Goal: Information Seeking & Learning: Learn about a topic

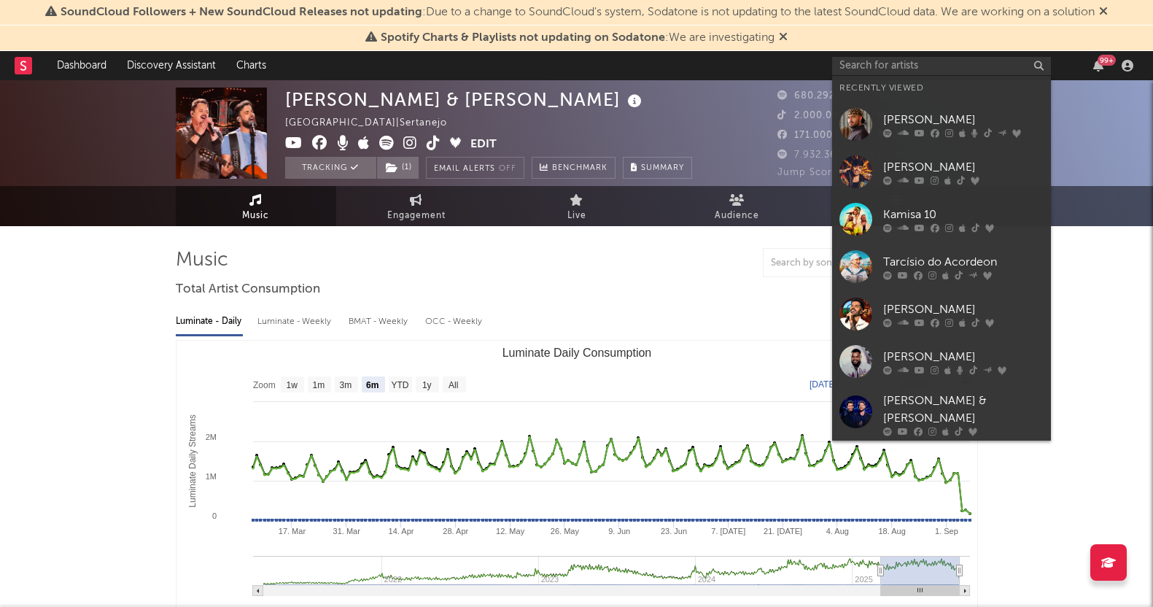
select select "6m"
drag, startPoint x: 912, startPoint y: 125, endPoint x: 798, endPoint y: 7, distance: 163.9
click at [913, 125] on div "[PERSON_NAME]" at bounding box center [963, 119] width 160 height 17
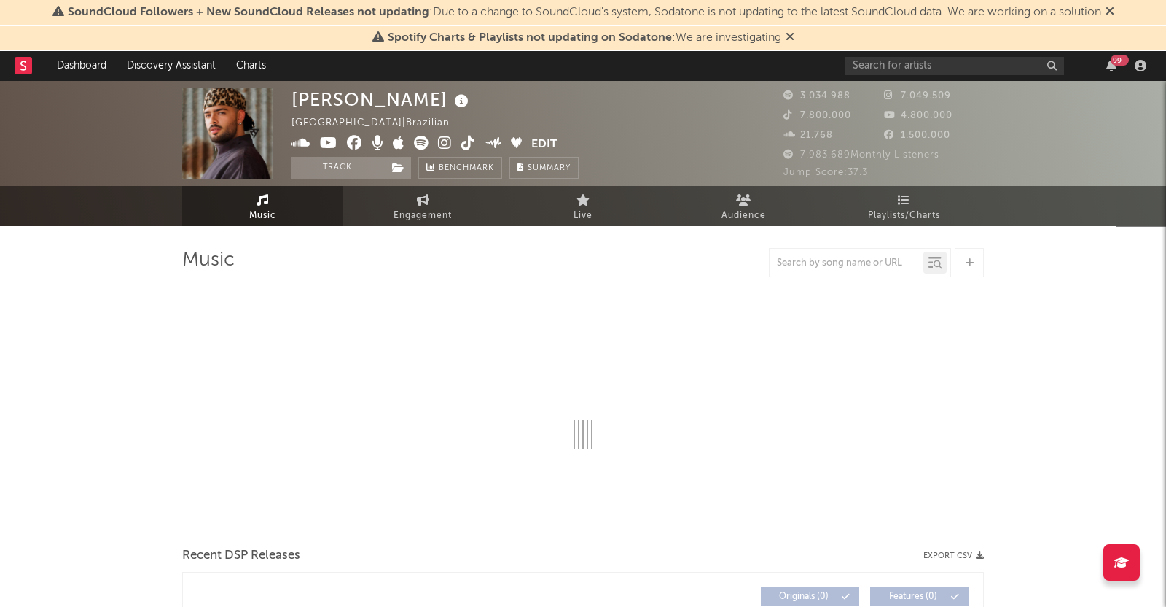
select select "6m"
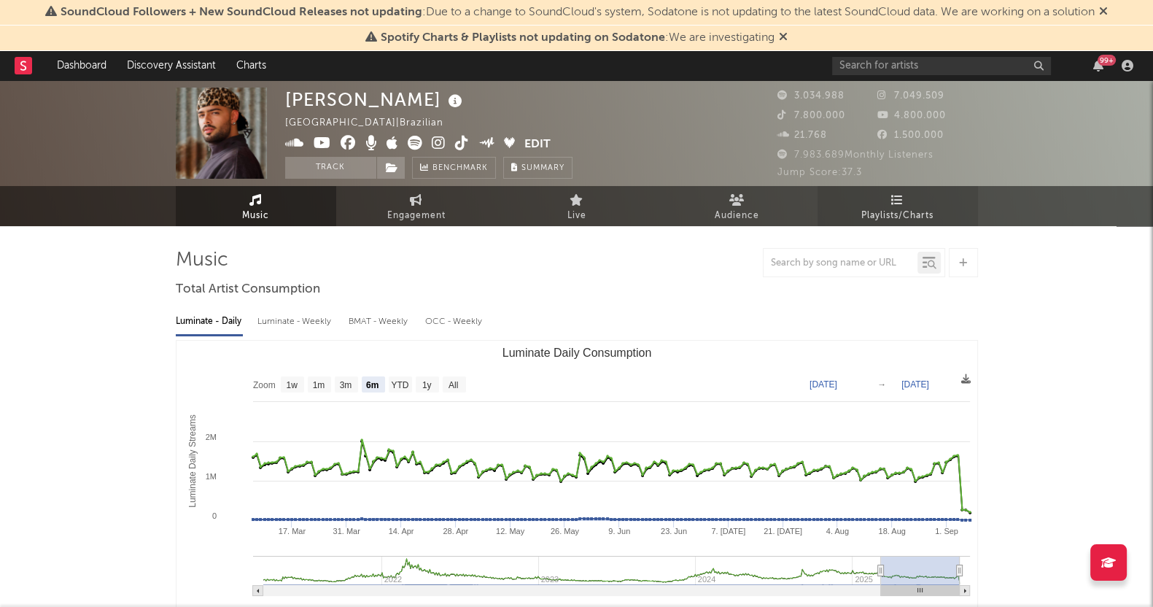
click at [903, 193] on link "Playlists/Charts" at bounding box center [897, 206] width 160 height 40
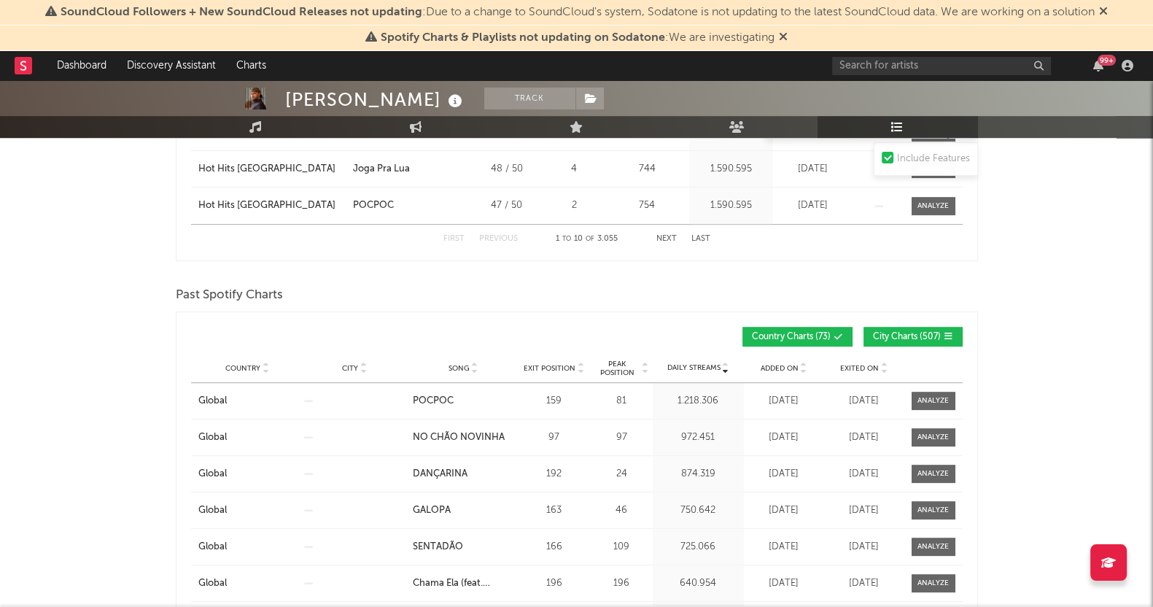
scroll to position [1093, 0]
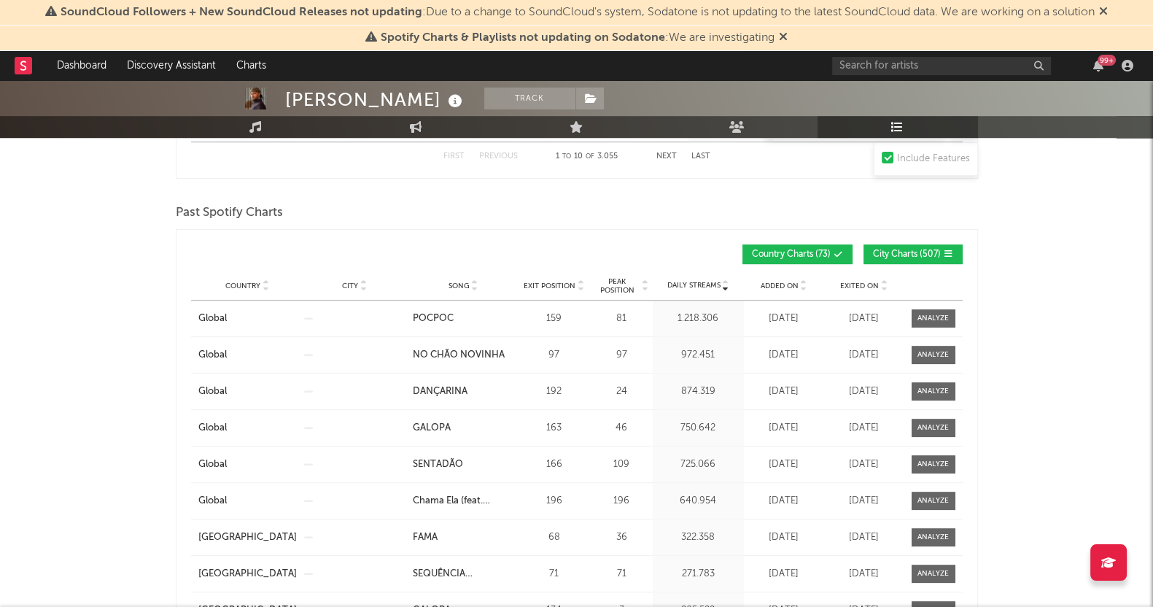
click at [912, 254] on span "City Charts ( 507 )" at bounding box center [907, 254] width 68 height 9
click at [837, 280] on div "Exited On" at bounding box center [863, 285] width 73 height 11
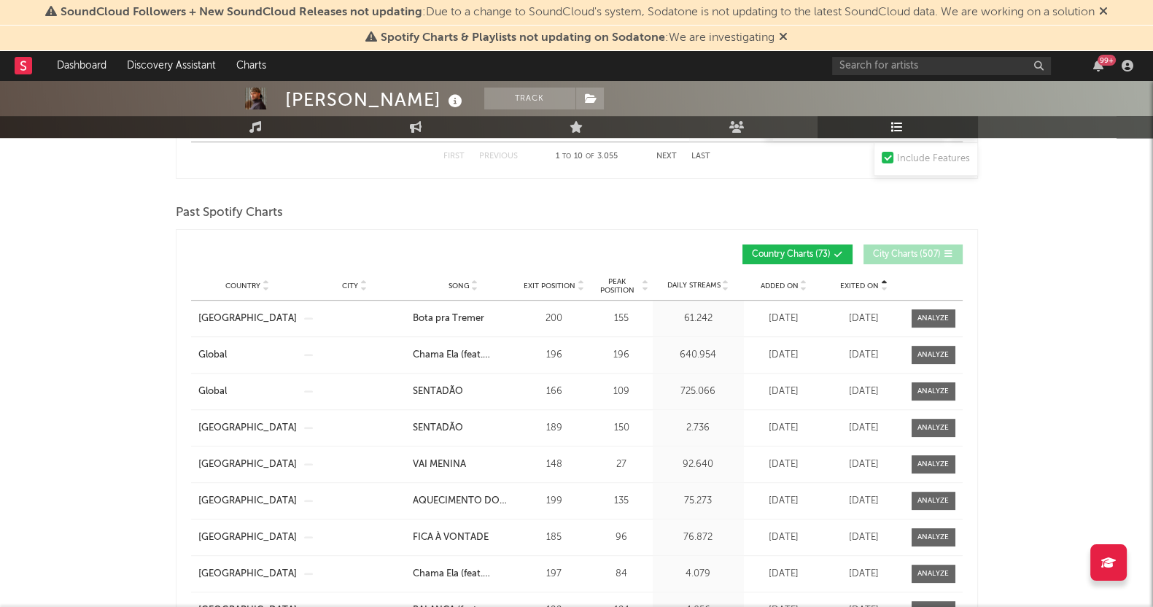
click at [837, 280] on div "Exited On" at bounding box center [863, 285] width 73 height 11
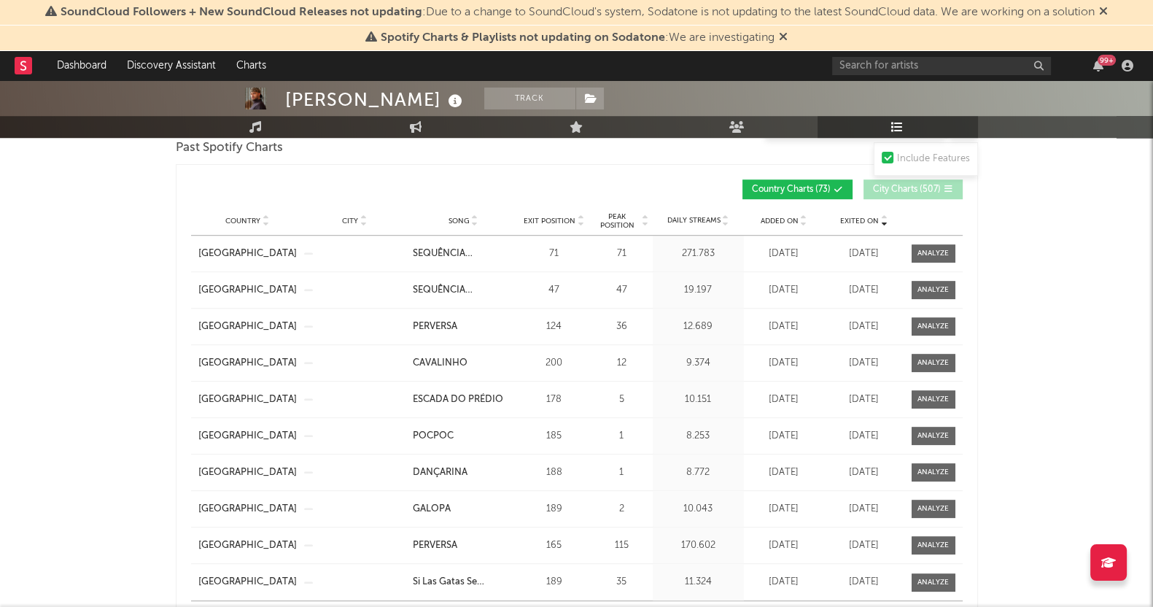
scroll to position [1184, 0]
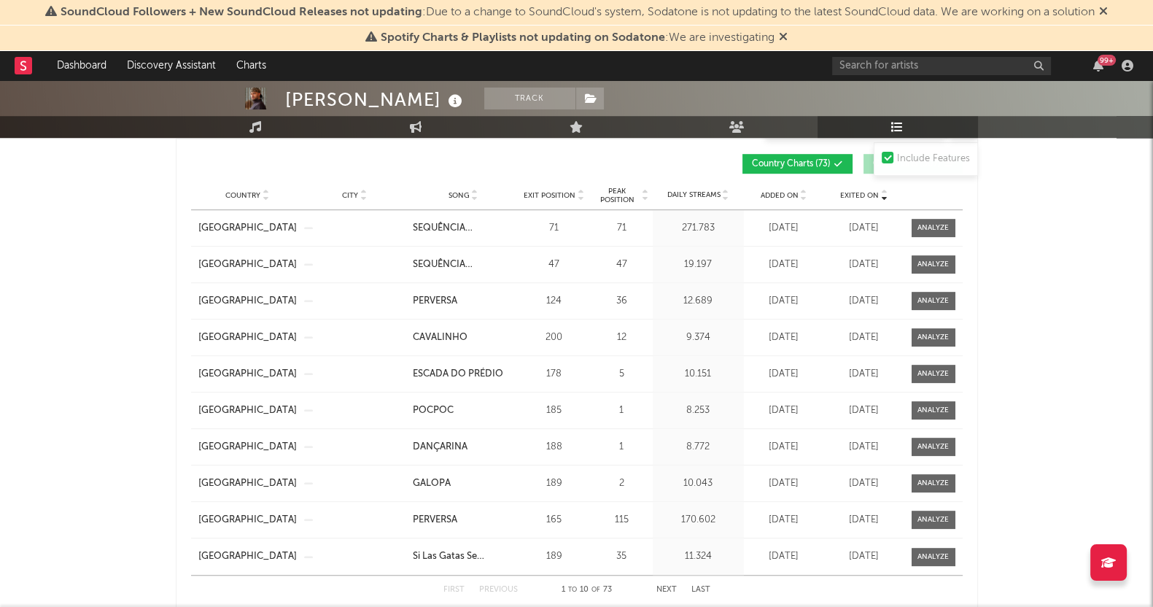
click at [47, 275] on div "[PERSON_NAME] Track [GEOGRAPHIC_DATA] | Brazilian Edit Track Benchmark Summary …" at bounding box center [576, 311] width 1153 height 2830
click at [36, 368] on div "[PERSON_NAME] Track [GEOGRAPHIC_DATA] | Brazilian Edit Track Benchmark Summary …" at bounding box center [576, 311] width 1153 height 2830
click at [4, 233] on div "[PERSON_NAME] Track [GEOGRAPHIC_DATA] | Brazilian Edit Track Benchmark Summary …" at bounding box center [576, 311] width 1153 height 2830
click at [0, 407] on div "[PERSON_NAME] Track [GEOGRAPHIC_DATA] | Brazilian Edit Track Benchmark Summary …" at bounding box center [576, 311] width 1153 height 2830
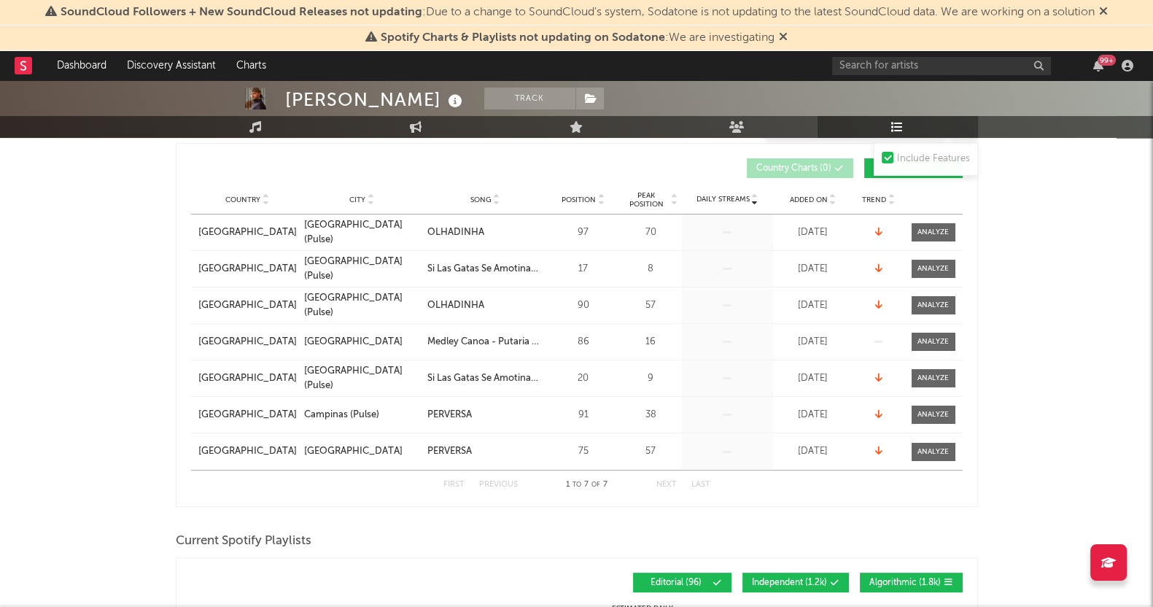
scroll to position [0, 0]
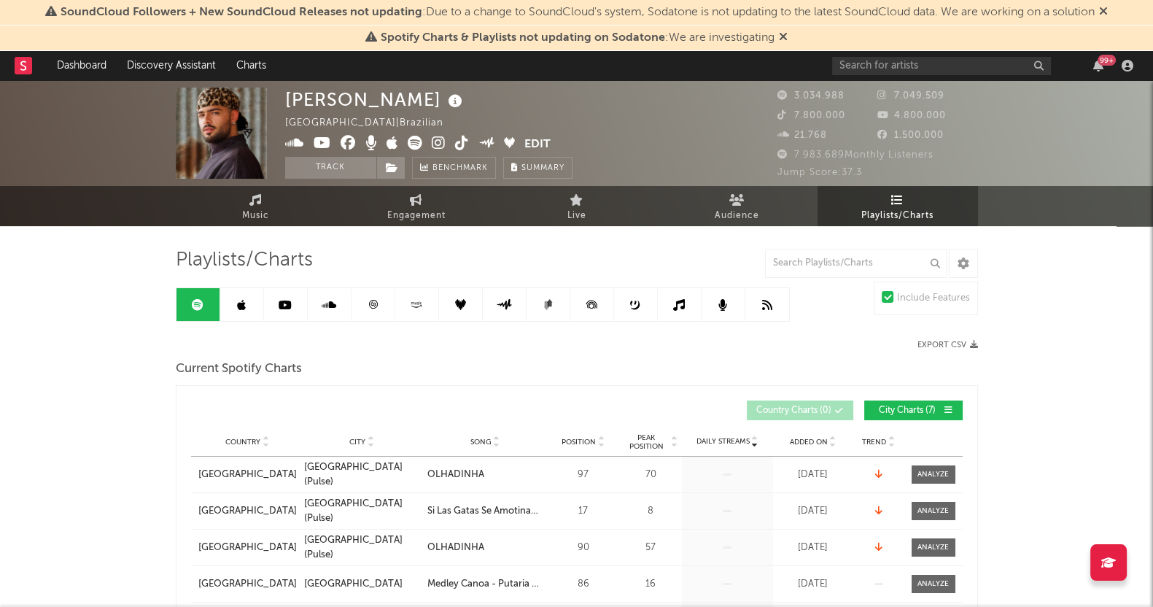
click at [245, 293] on link at bounding box center [242, 304] width 44 height 33
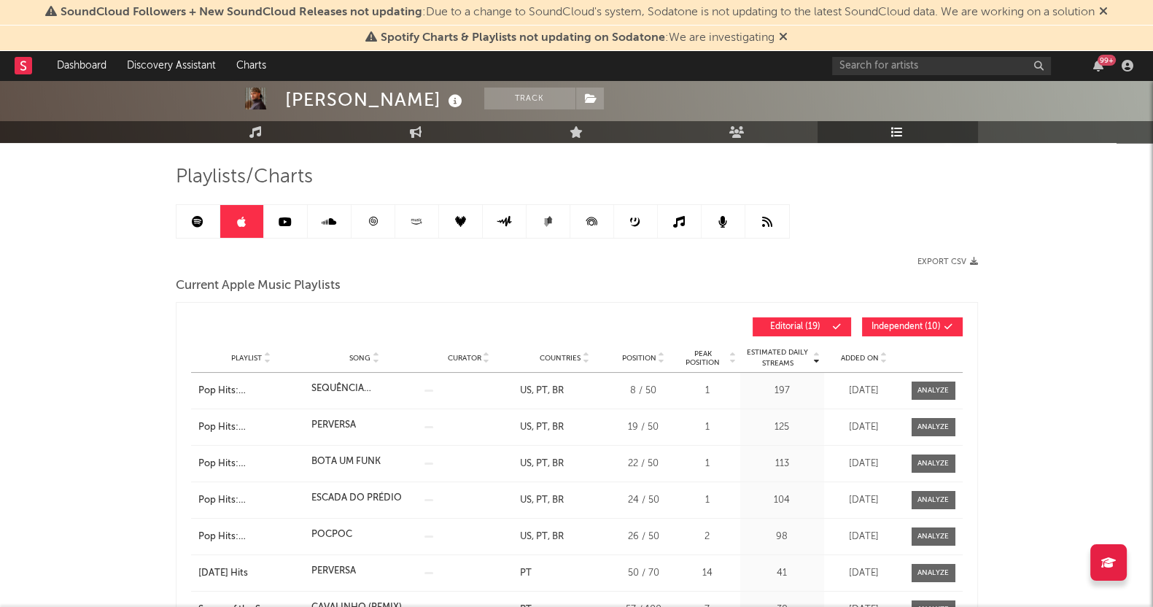
scroll to position [182, 0]
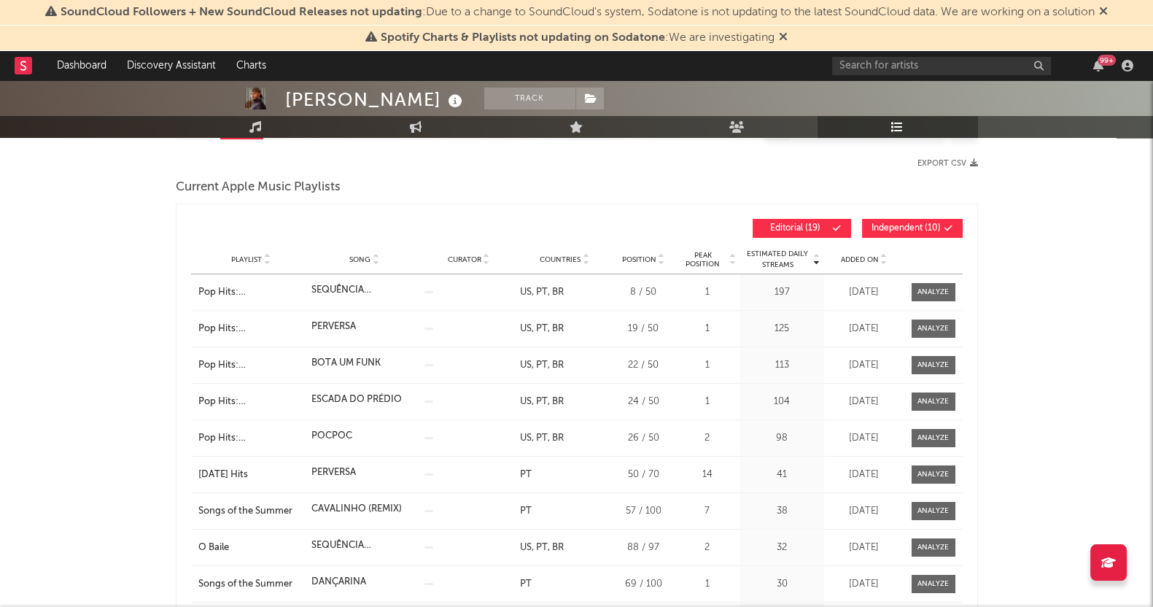
click at [867, 254] on div "Added On" at bounding box center [863, 259] width 73 height 11
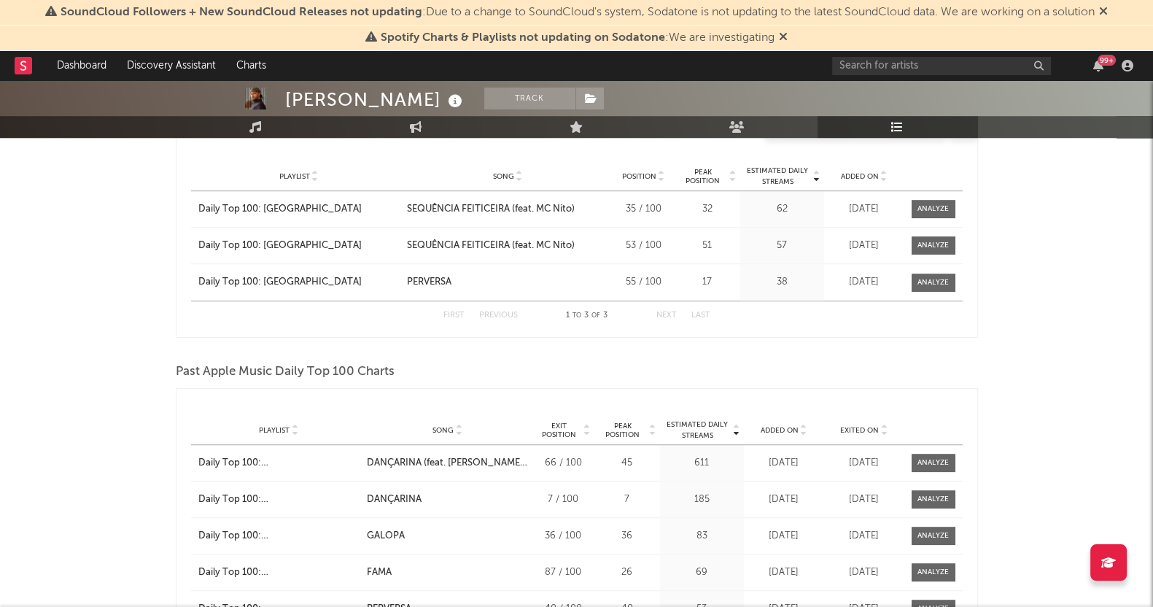
scroll to position [1457, 0]
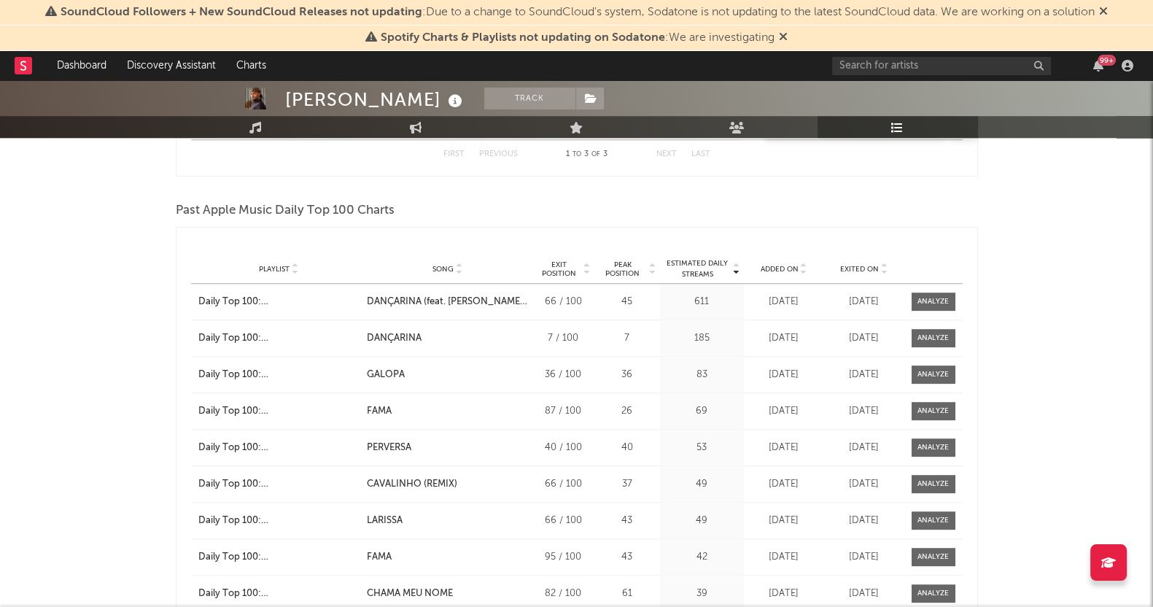
click at [631, 276] on div "Playlist Song Curator Genre Countries Country Chart Type Exit Position Peak Pos…" at bounding box center [576, 268] width 771 height 29
click at [628, 266] on span "Peak Position" at bounding box center [623, 268] width 50 height 17
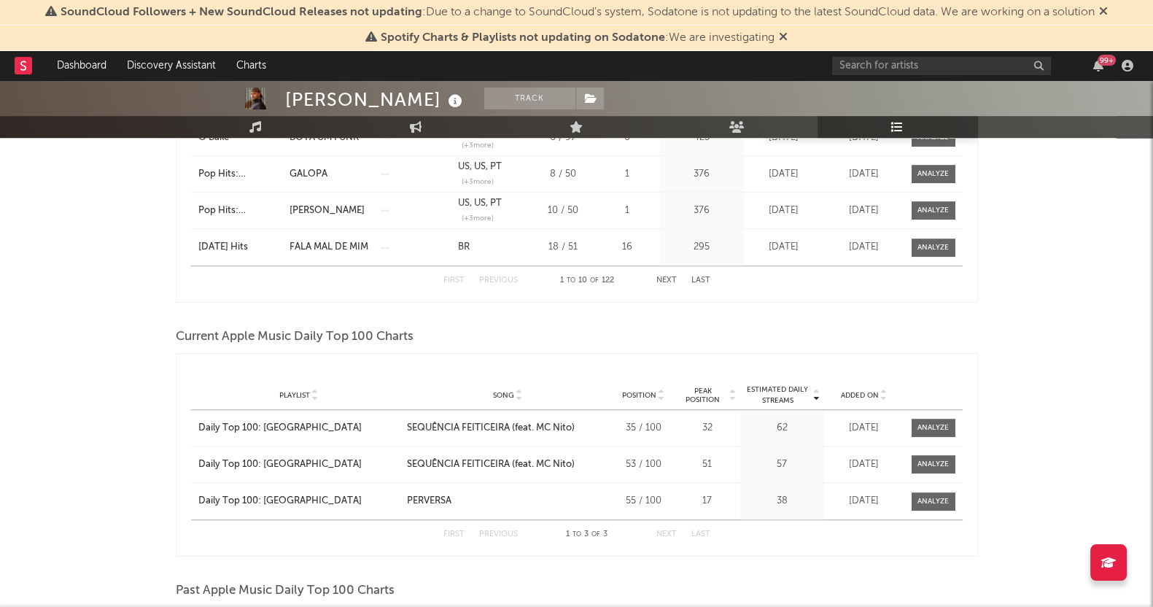
scroll to position [1093, 0]
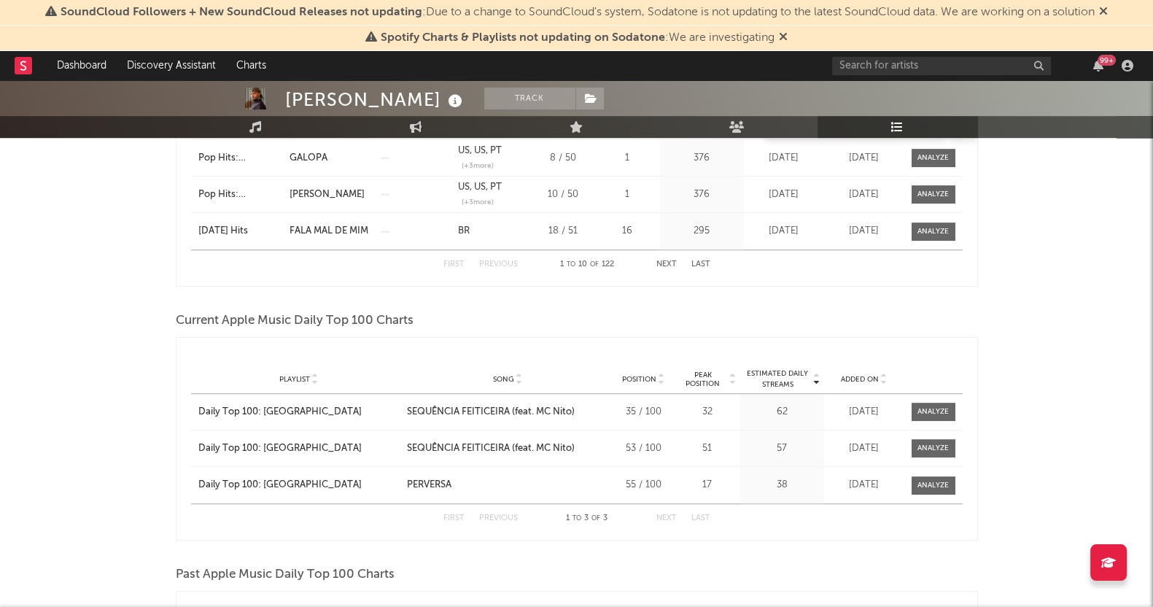
click at [695, 373] on span "Peak Position" at bounding box center [703, 378] width 50 height 17
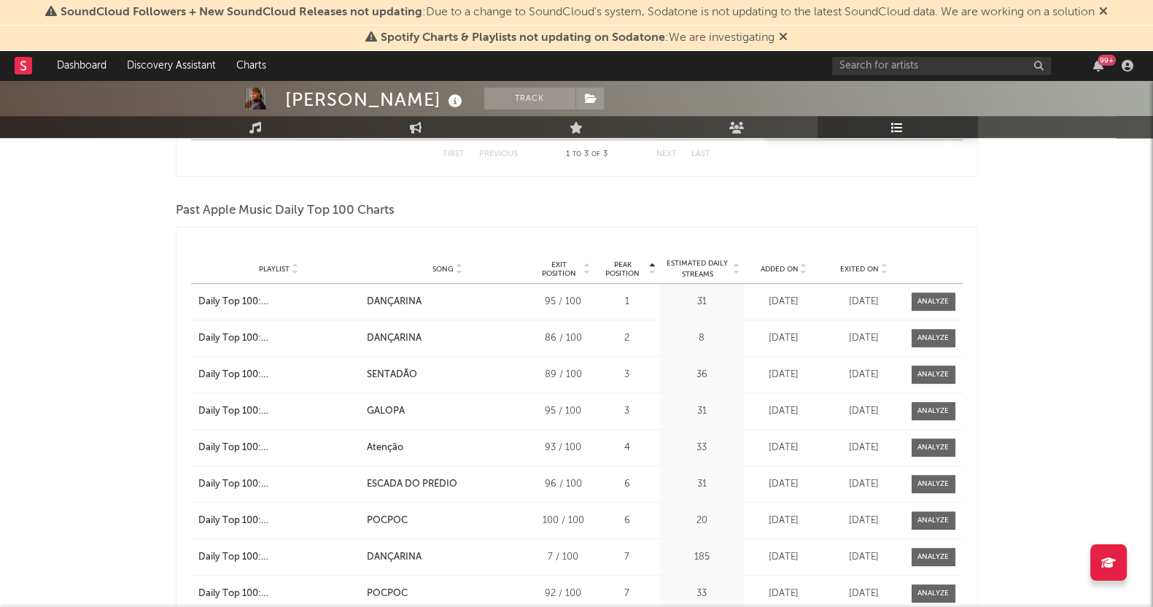
scroll to position [1549, 0]
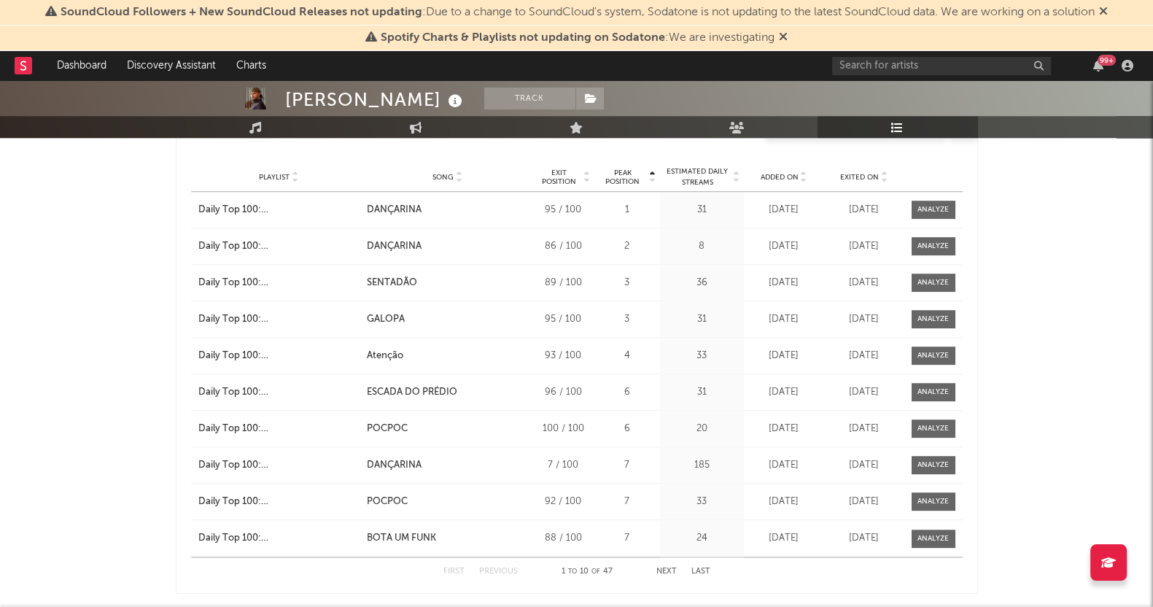
click at [857, 169] on div "Playlist Song Curator Genre Countries Country Chart Type Exit Position Peak Pos…" at bounding box center [576, 177] width 771 height 29
click at [859, 178] on span "Exited On" at bounding box center [859, 177] width 39 height 9
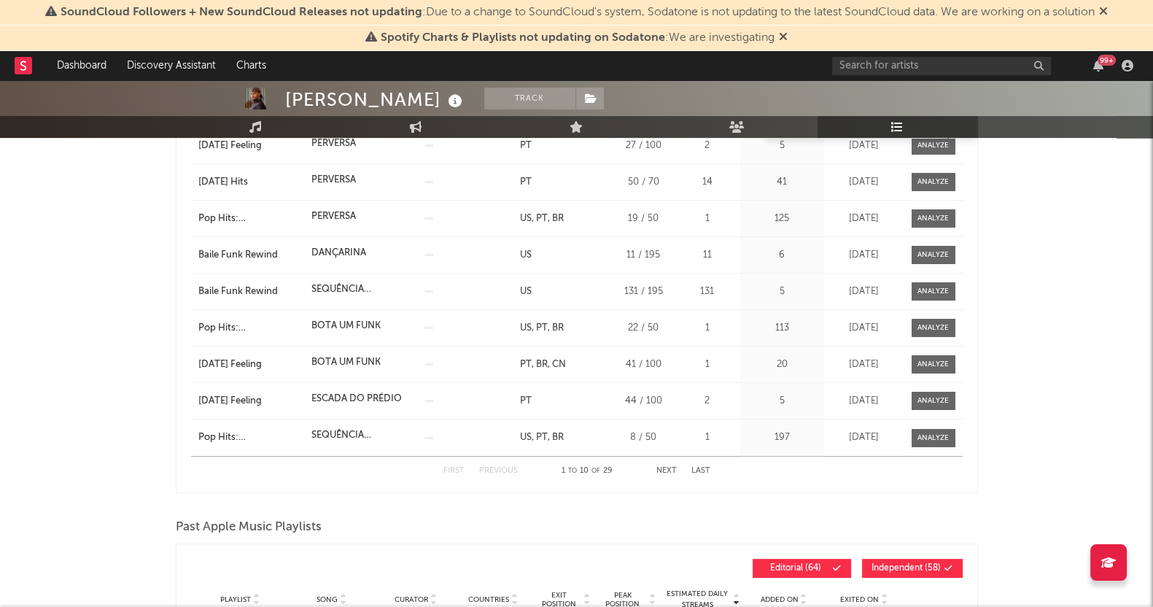
scroll to position [90, 0]
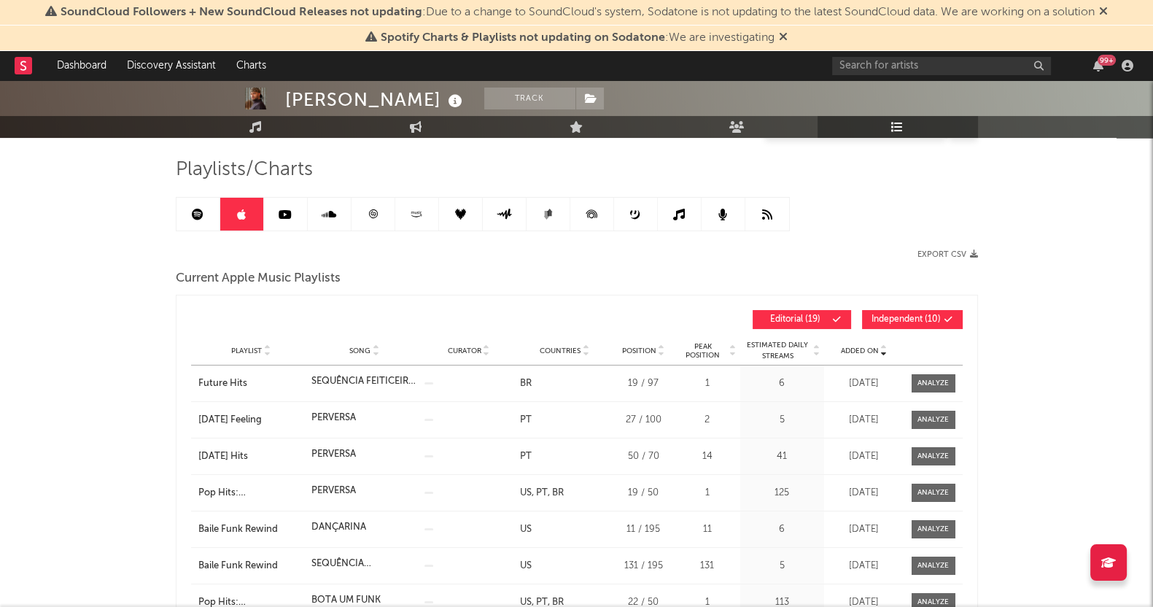
click at [293, 213] on link at bounding box center [286, 214] width 44 height 33
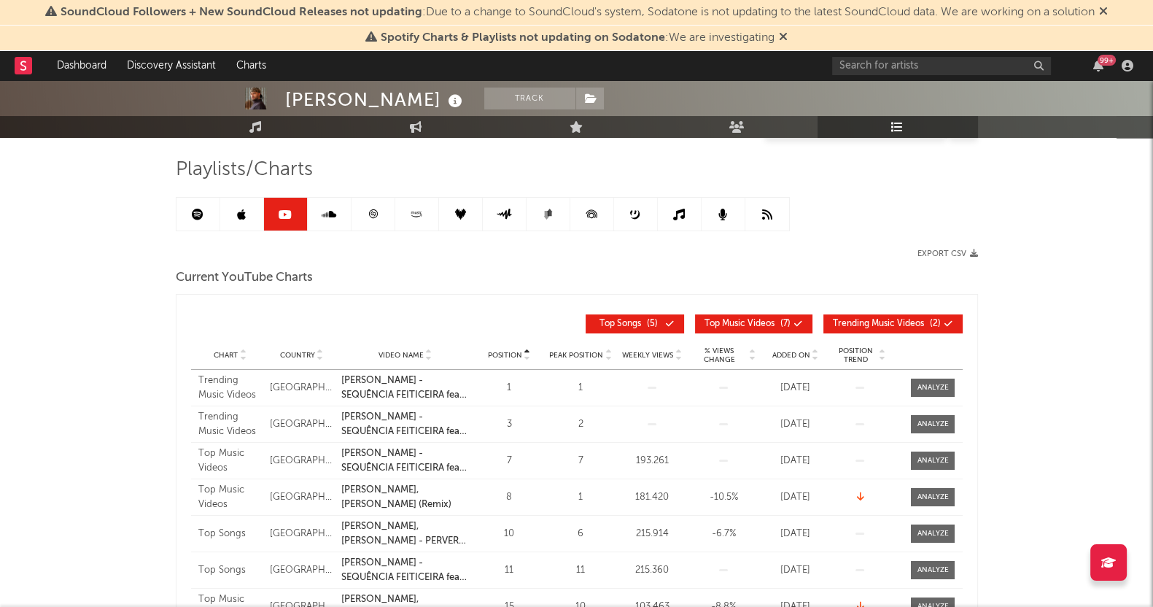
click at [324, 213] on icon at bounding box center [328, 214] width 15 height 12
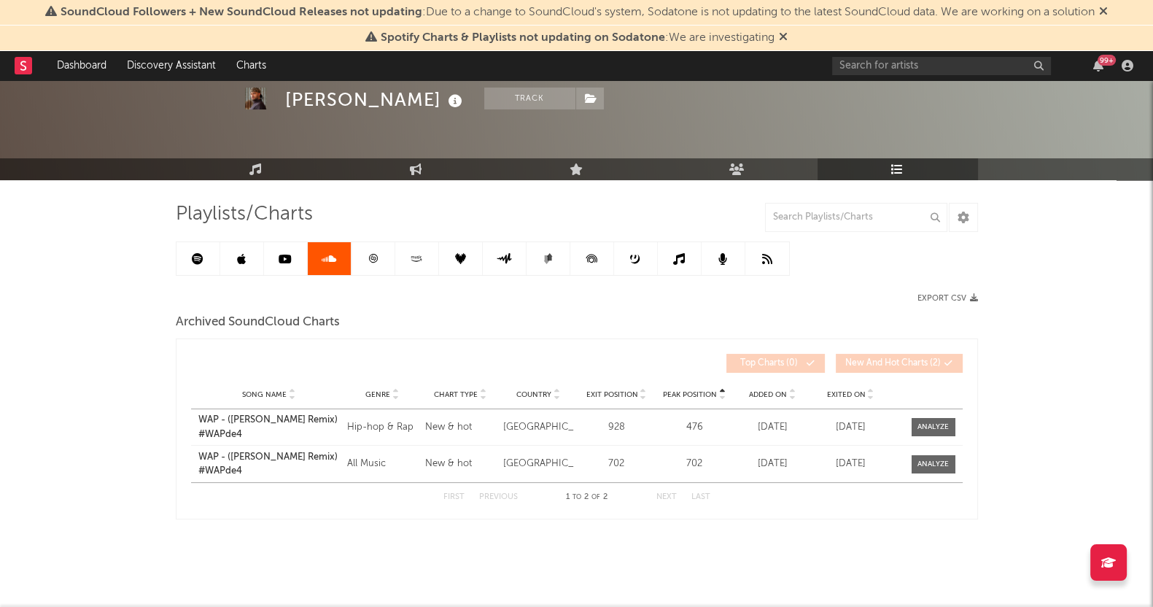
scroll to position [44, 0]
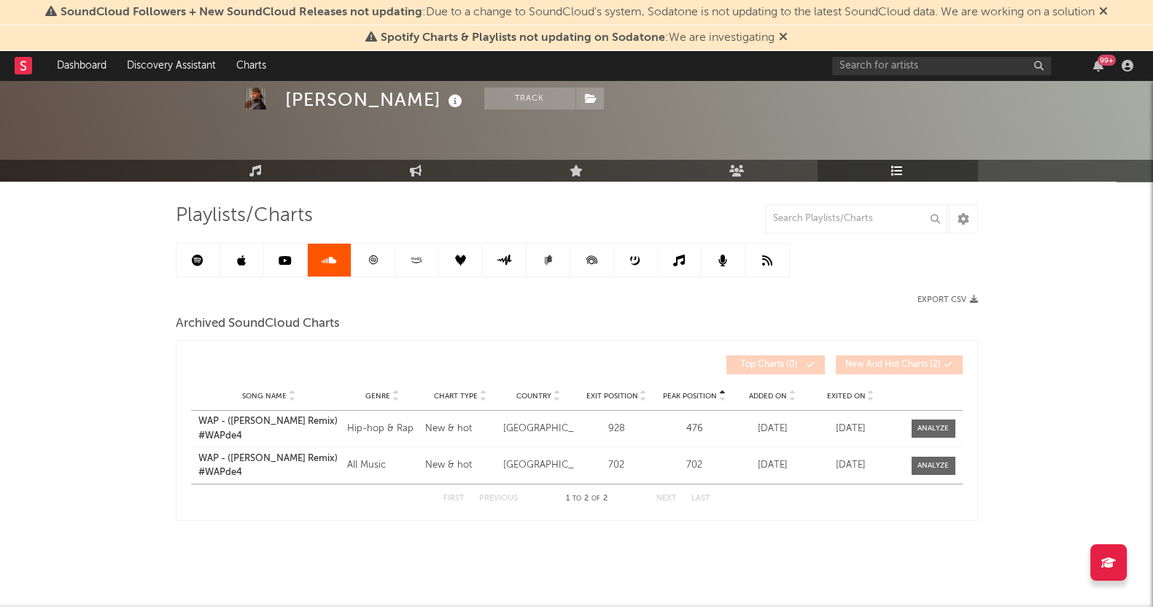
click at [368, 250] on link at bounding box center [373, 259] width 44 height 33
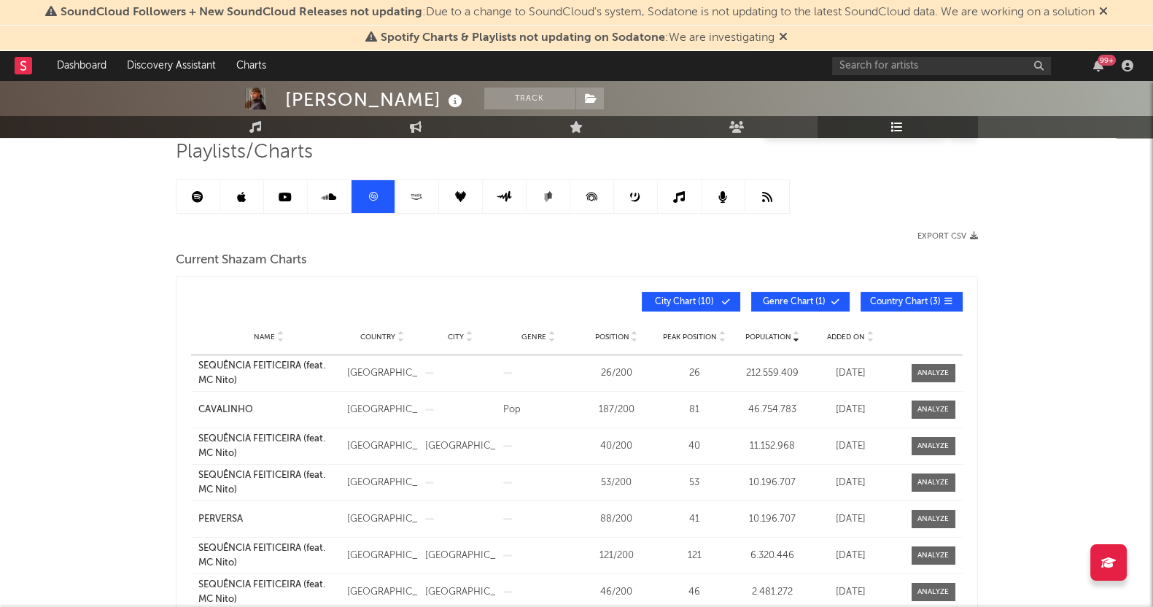
scroll to position [136, 0]
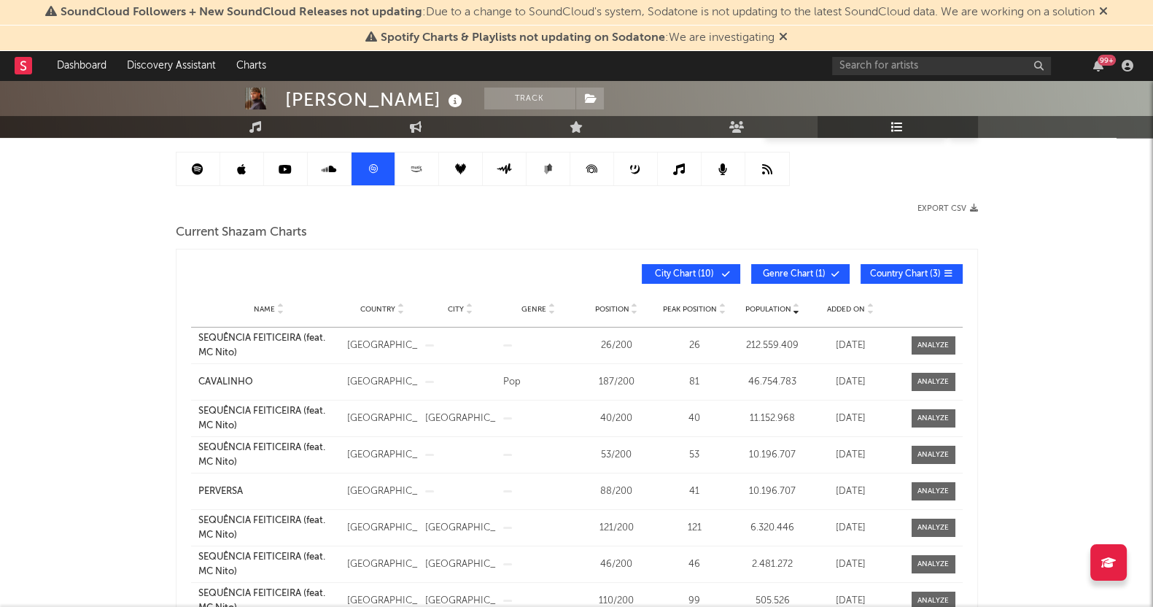
click at [842, 307] on span "Added On" at bounding box center [846, 309] width 38 height 9
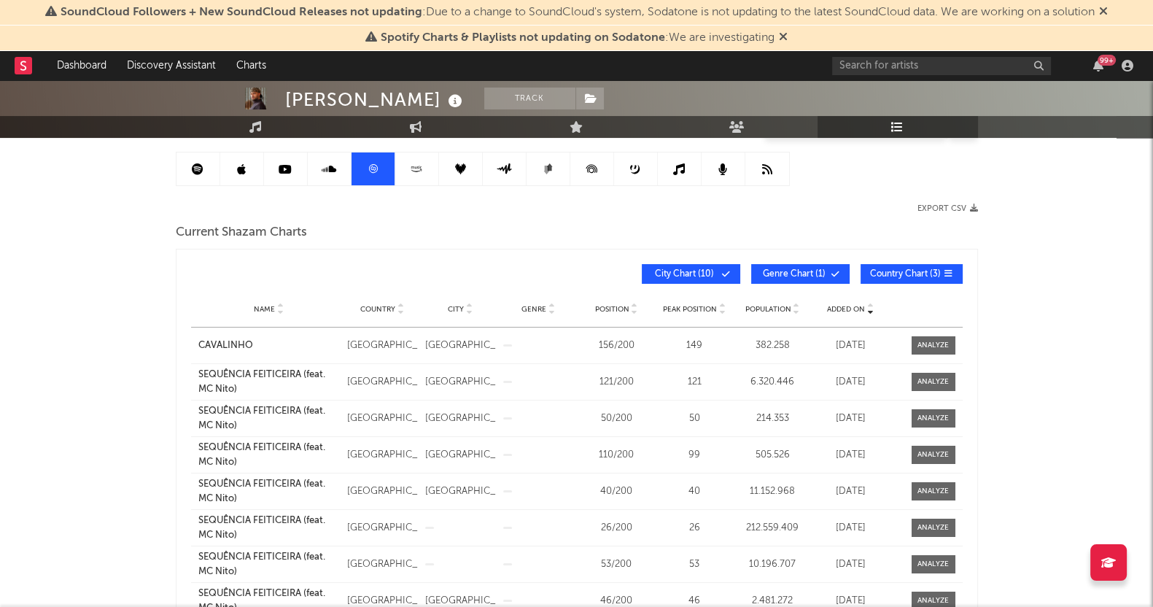
click at [842, 306] on span "Added On" at bounding box center [846, 309] width 38 height 9
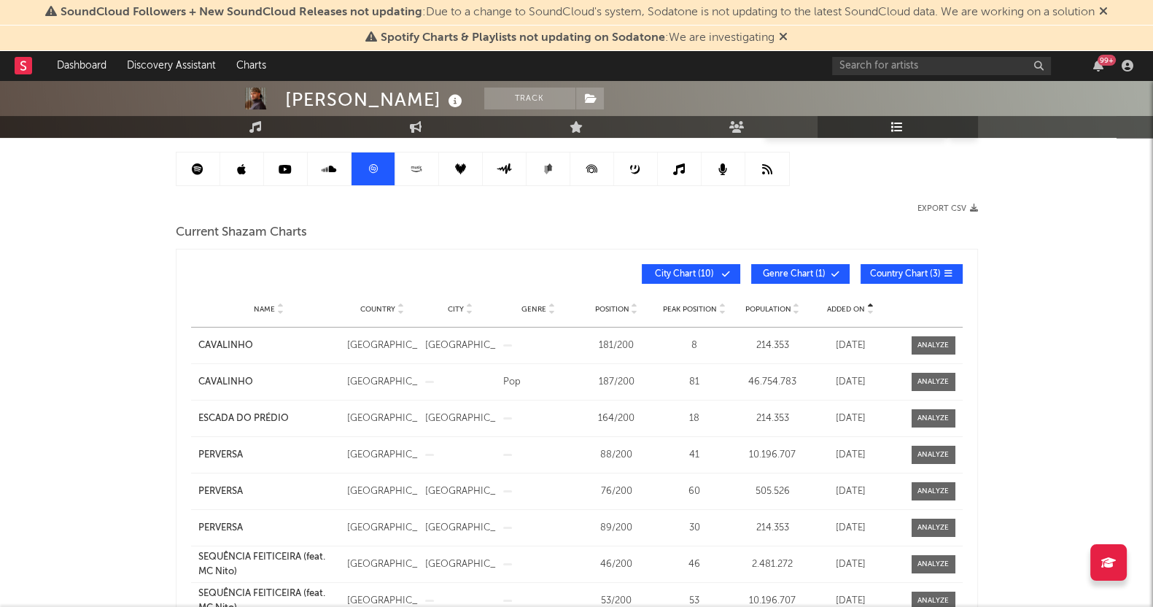
click at [842, 306] on span "Added On" at bounding box center [846, 309] width 38 height 9
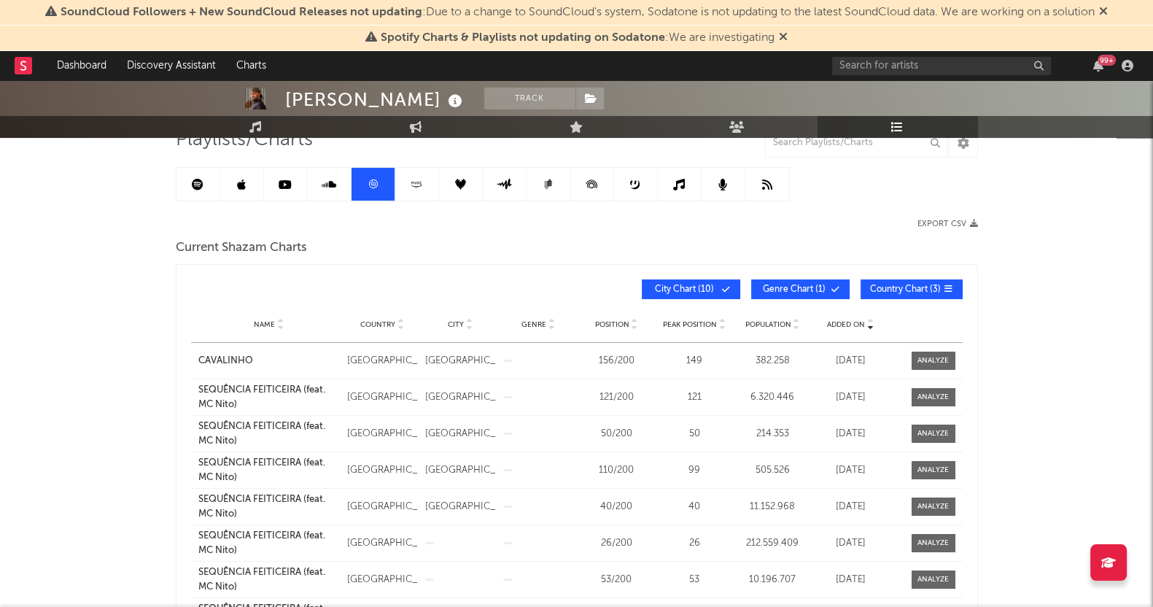
scroll to position [44, 0]
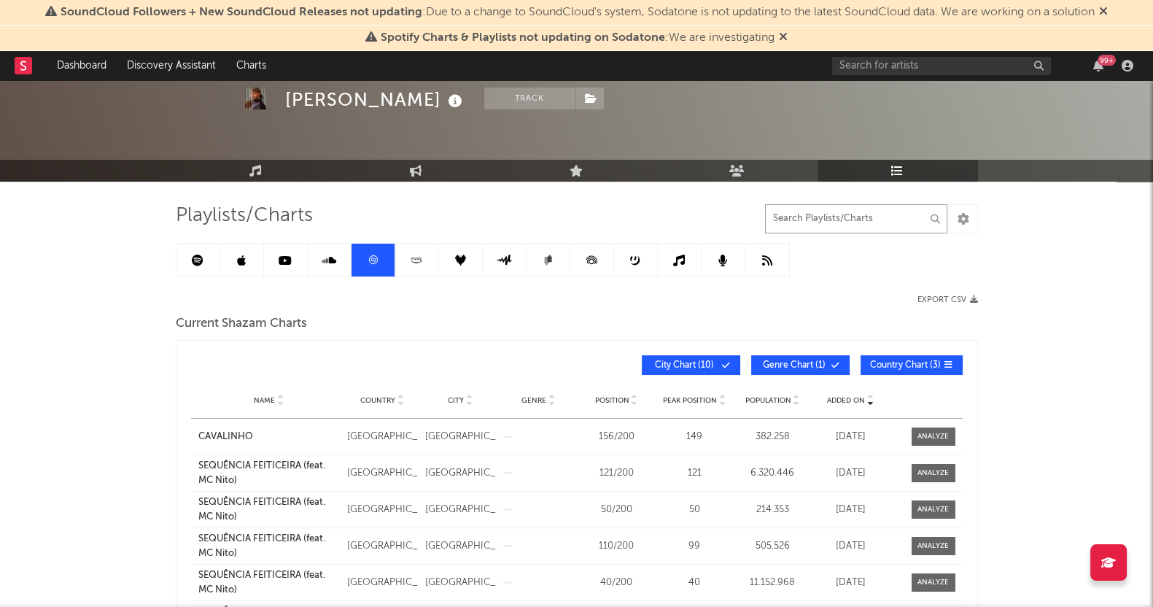
click at [844, 225] on input "text" at bounding box center [856, 218] width 182 height 29
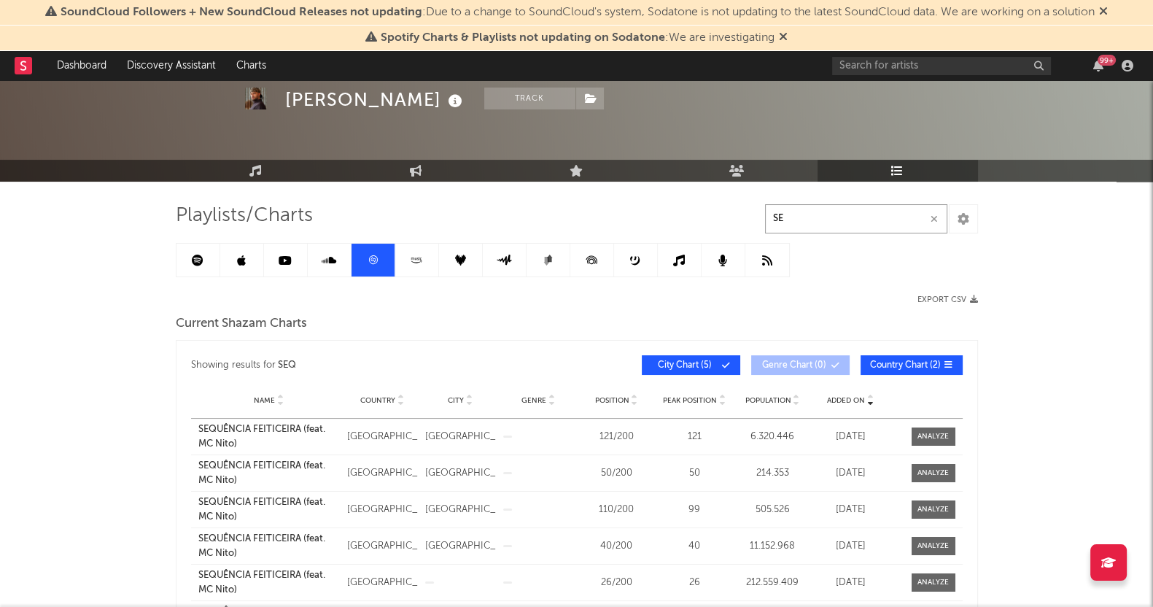
type input "S"
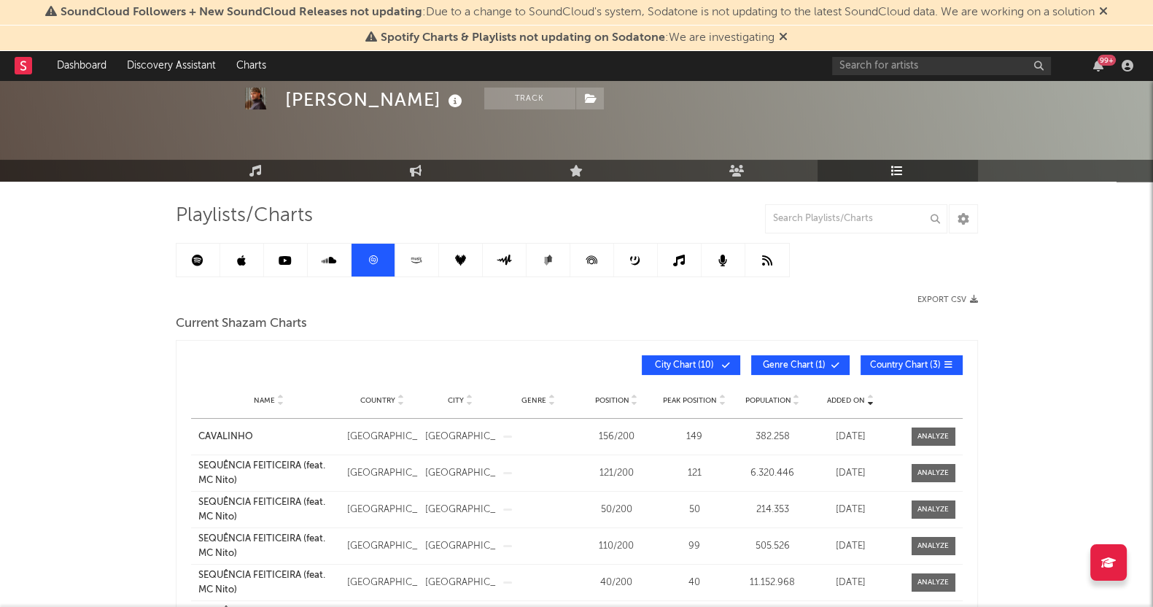
click at [284, 256] on icon at bounding box center [284, 260] width 13 height 12
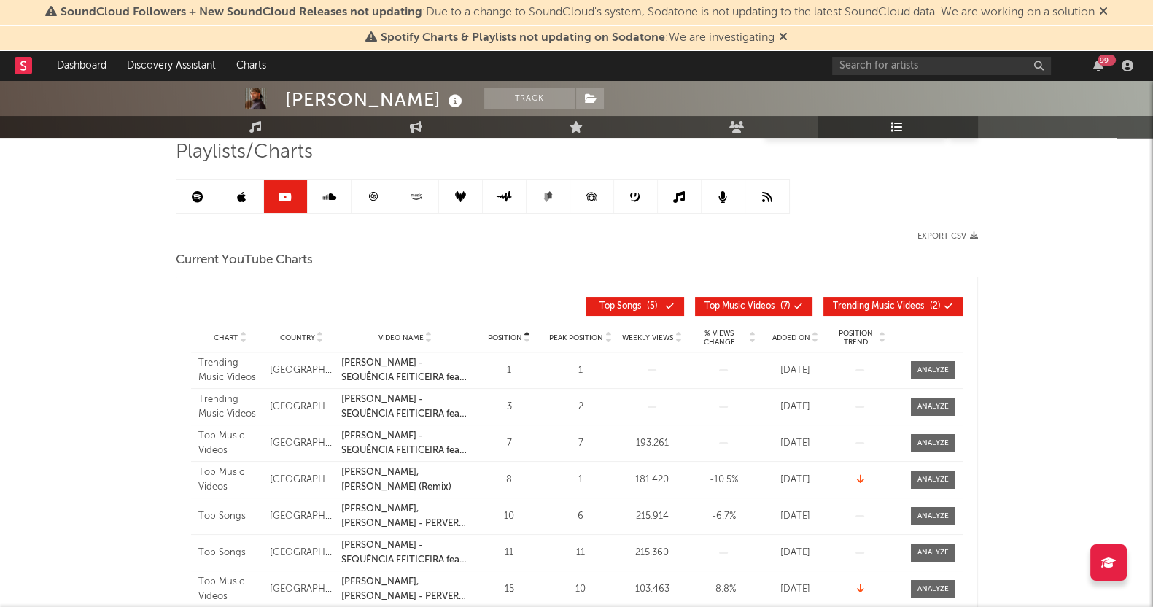
scroll to position [136, 0]
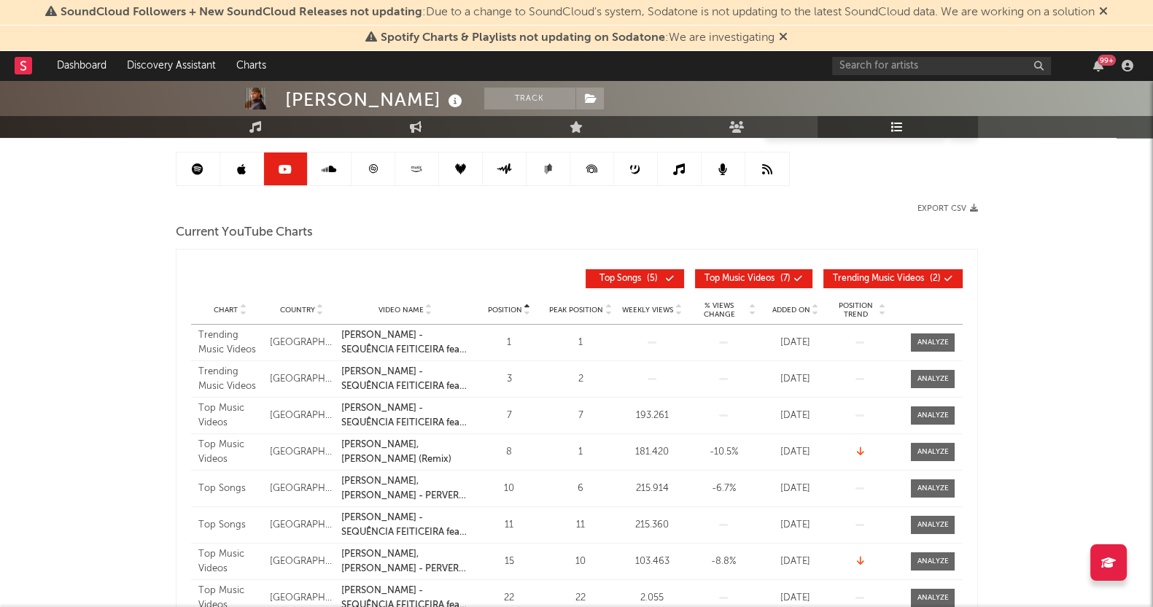
click at [787, 309] on span "Added On" at bounding box center [790, 309] width 38 height 9
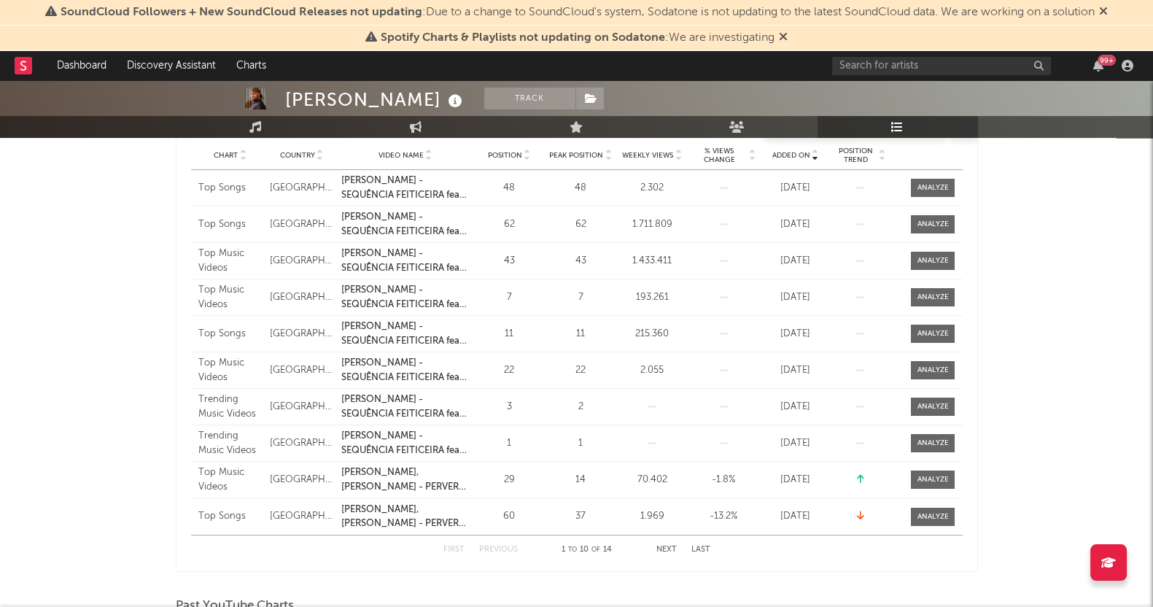
scroll to position [318, 0]
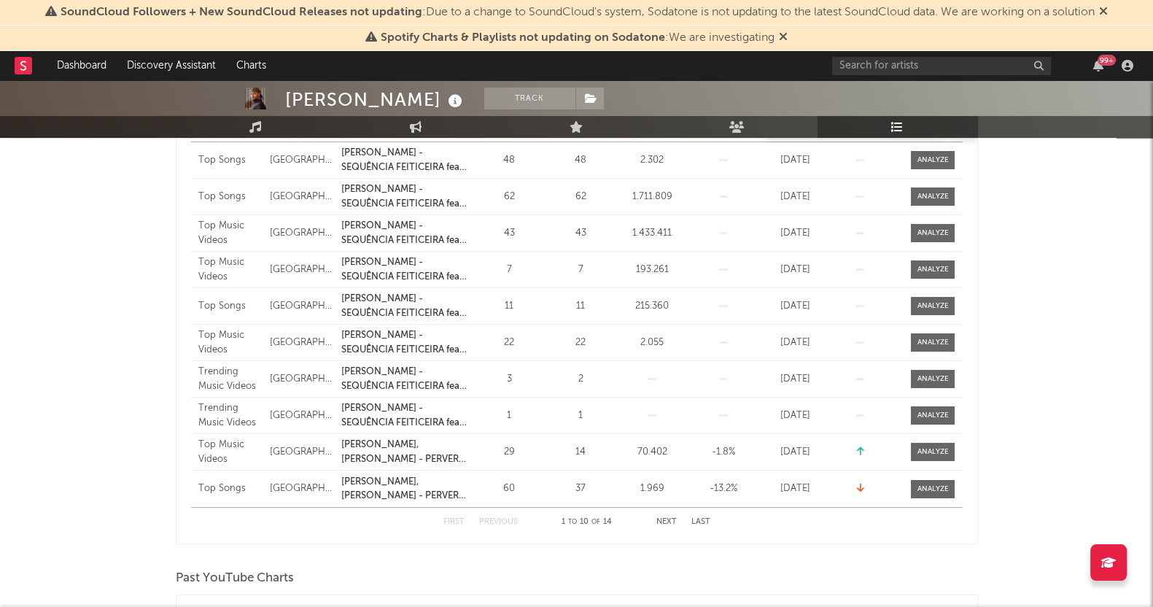
click at [676, 525] on div "First Previous 1 to 10 of 14 Next Last" at bounding box center [576, 521] width 267 height 28
click at [665, 525] on div "First Previous 1 to 10 of 14 Next Last" at bounding box center [576, 521] width 267 height 28
click at [660, 518] on button "Next" at bounding box center [666, 522] width 20 height 8
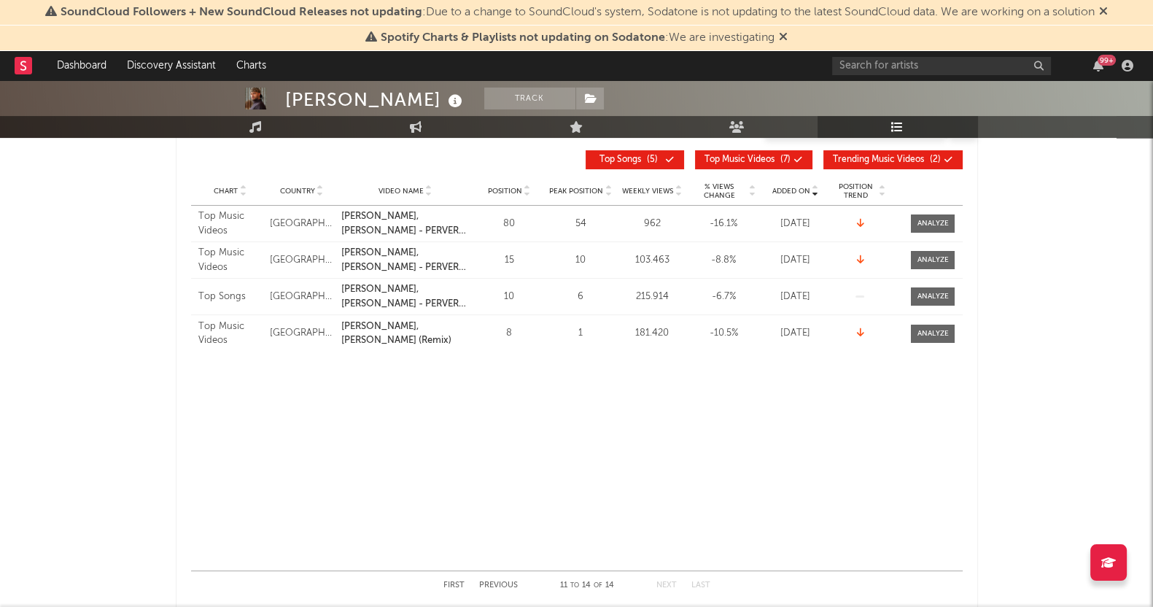
scroll to position [227, 0]
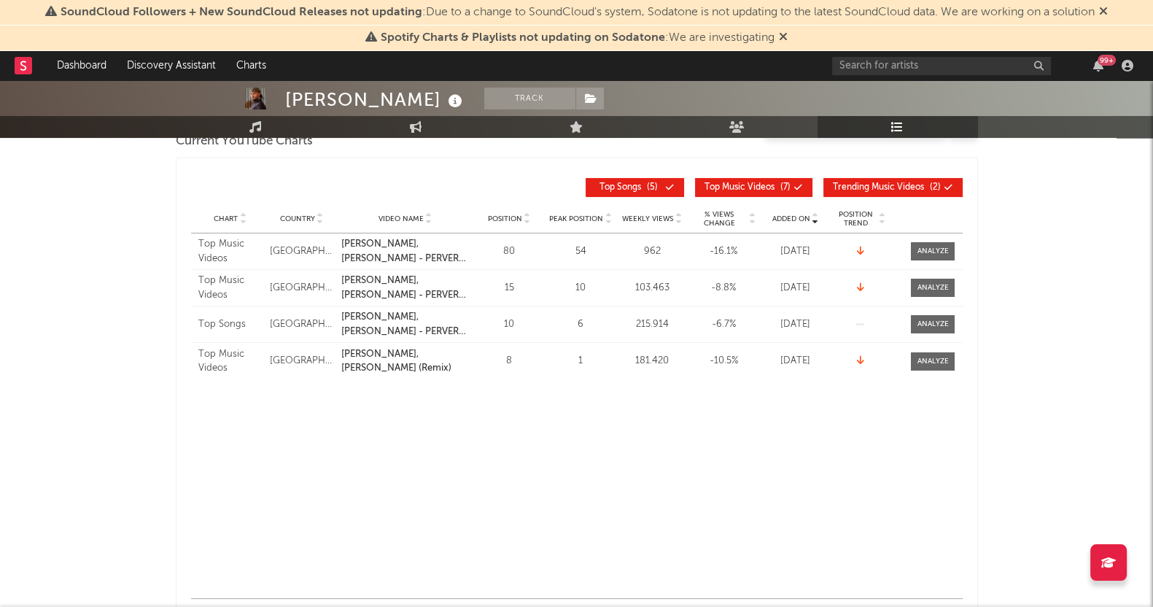
click at [376, 464] on div "Chart Top Music Videos Country [GEOGRAPHIC_DATA] Video Name [PERSON_NAME], [PER…" at bounding box center [576, 415] width 771 height 364
click at [288, 491] on div "Chart Top Music Videos Country [GEOGRAPHIC_DATA] Video Name [PERSON_NAME], [PER…" at bounding box center [576, 415] width 771 height 364
click at [311, 460] on div "Chart Top Music Videos Country [GEOGRAPHIC_DATA] Video Name [PERSON_NAME], [PER…" at bounding box center [576, 415] width 771 height 364
click at [368, 475] on div "Chart Top Music Videos Country [GEOGRAPHIC_DATA] Video Name [PERSON_NAME], [PER…" at bounding box center [576, 415] width 771 height 364
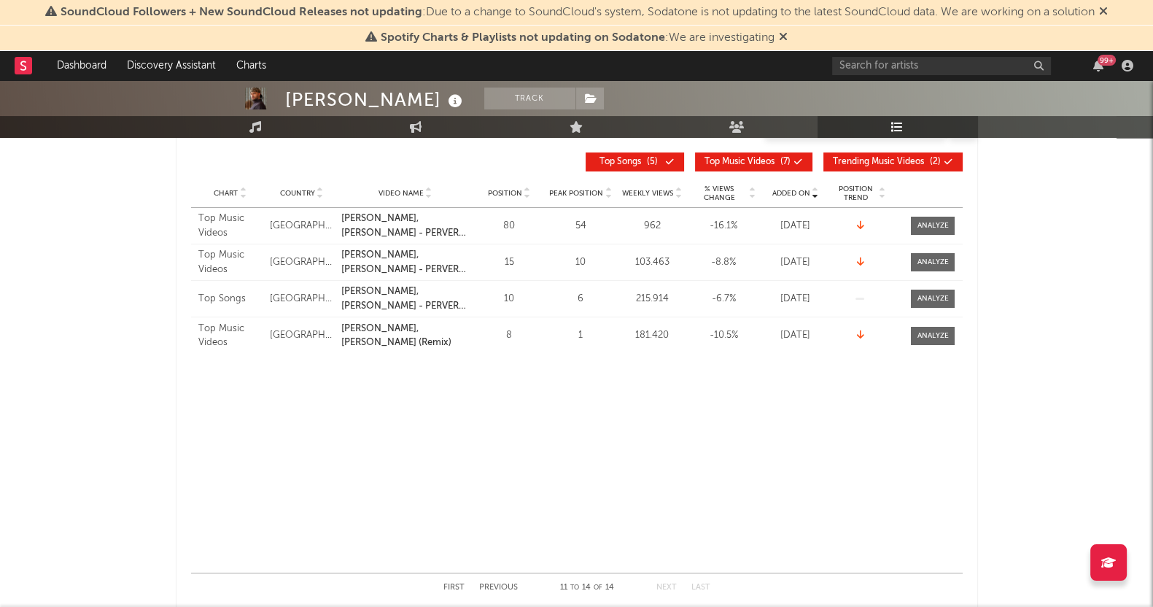
scroll to position [409, 0]
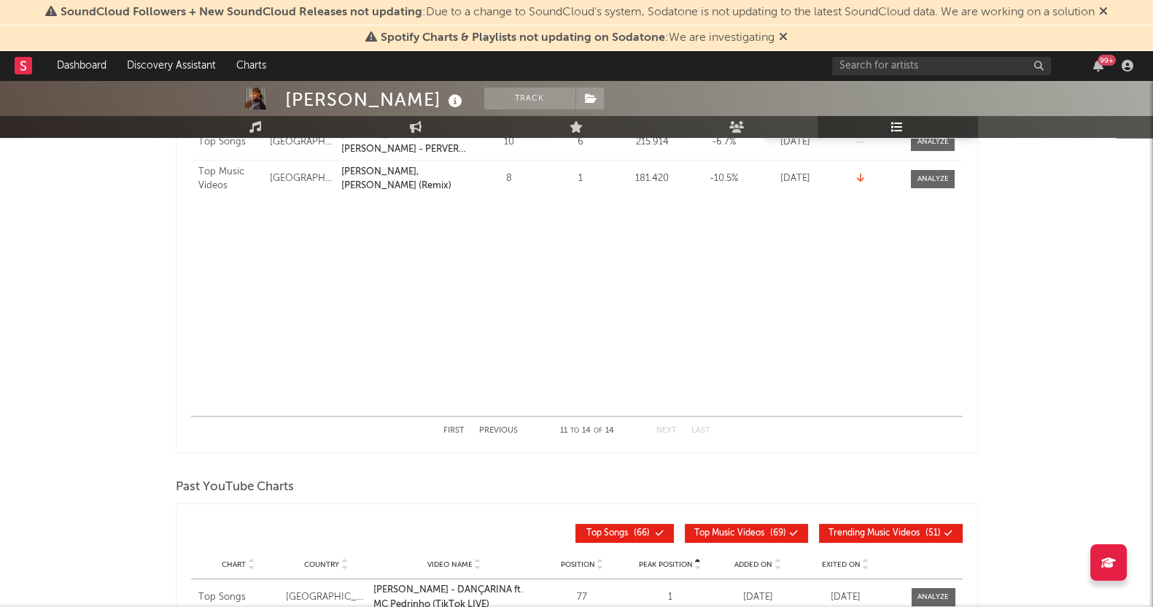
click at [504, 428] on button "Previous" at bounding box center [498, 430] width 39 height 8
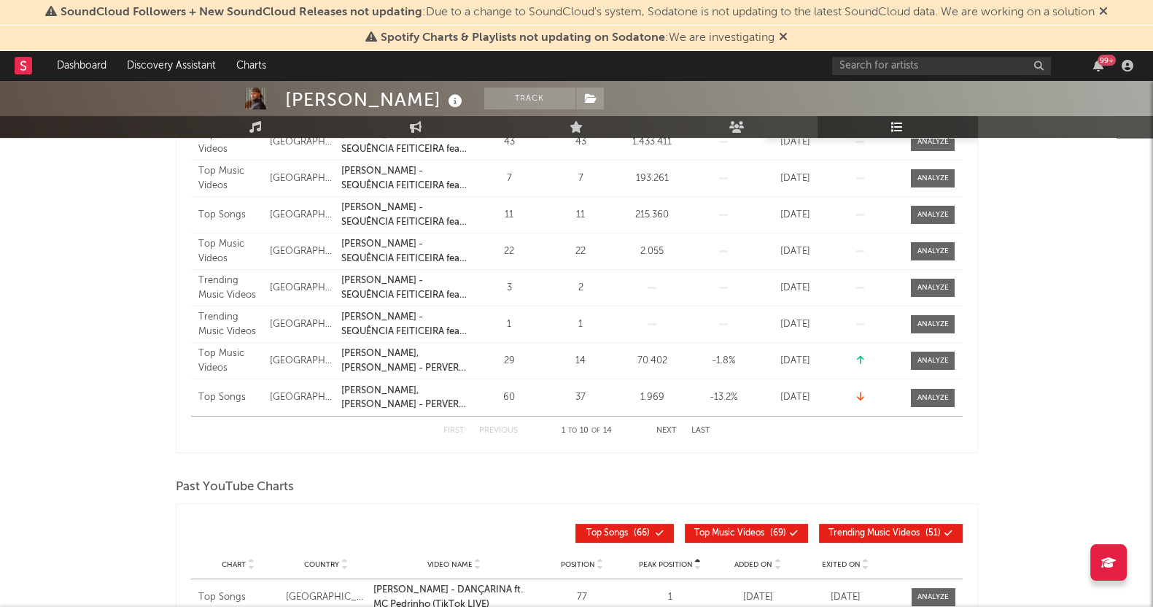
scroll to position [318, 0]
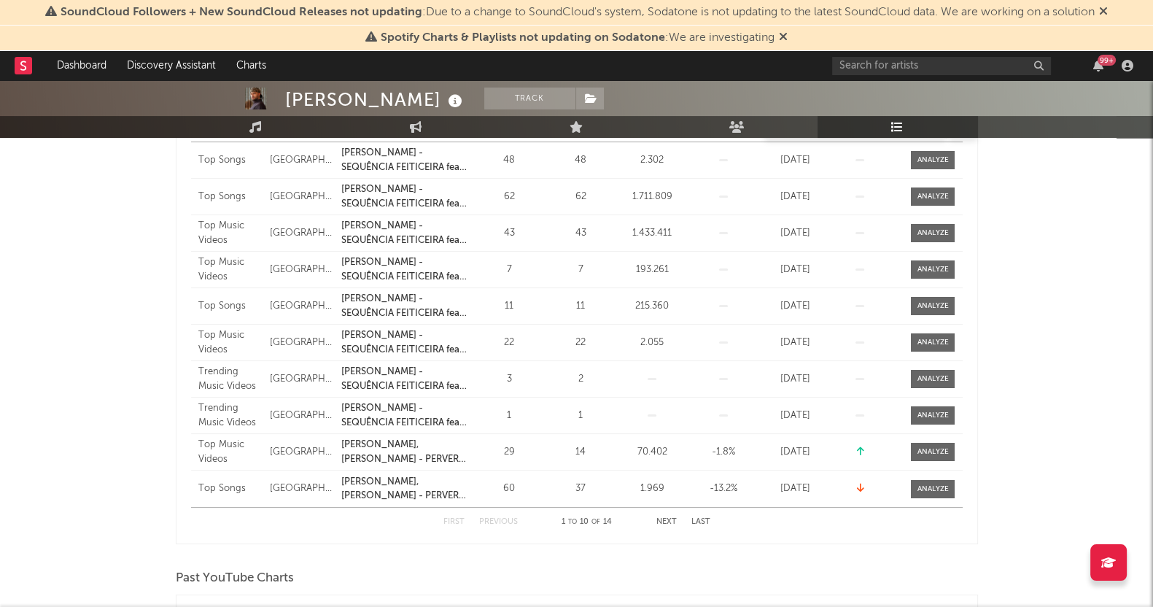
click at [0, 416] on div "[PERSON_NAME] Track [GEOGRAPHIC_DATA] | Brazilian Edit Track Benchmark Summary …" at bounding box center [576, 460] width 1153 height 1397
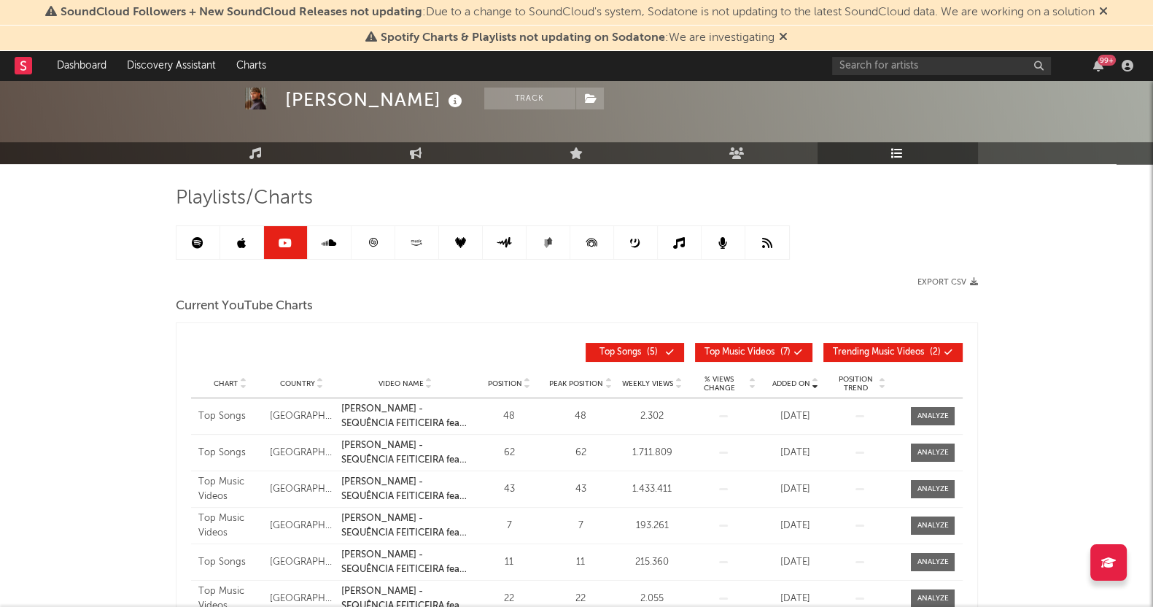
scroll to position [44, 0]
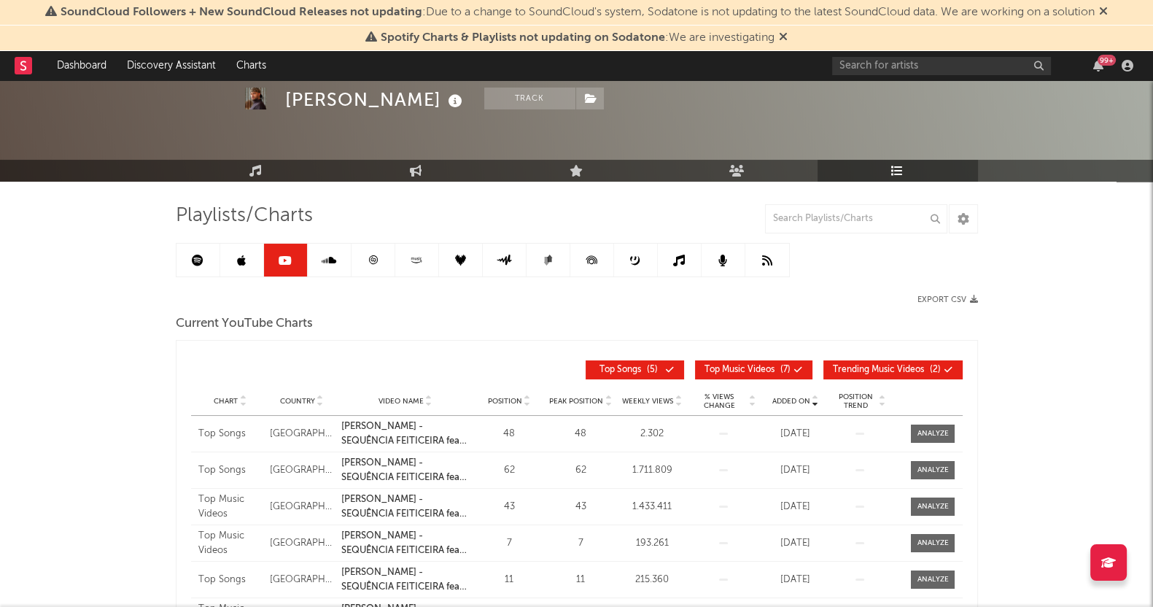
click at [324, 254] on icon at bounding box center [328, 260] width 15 height 12
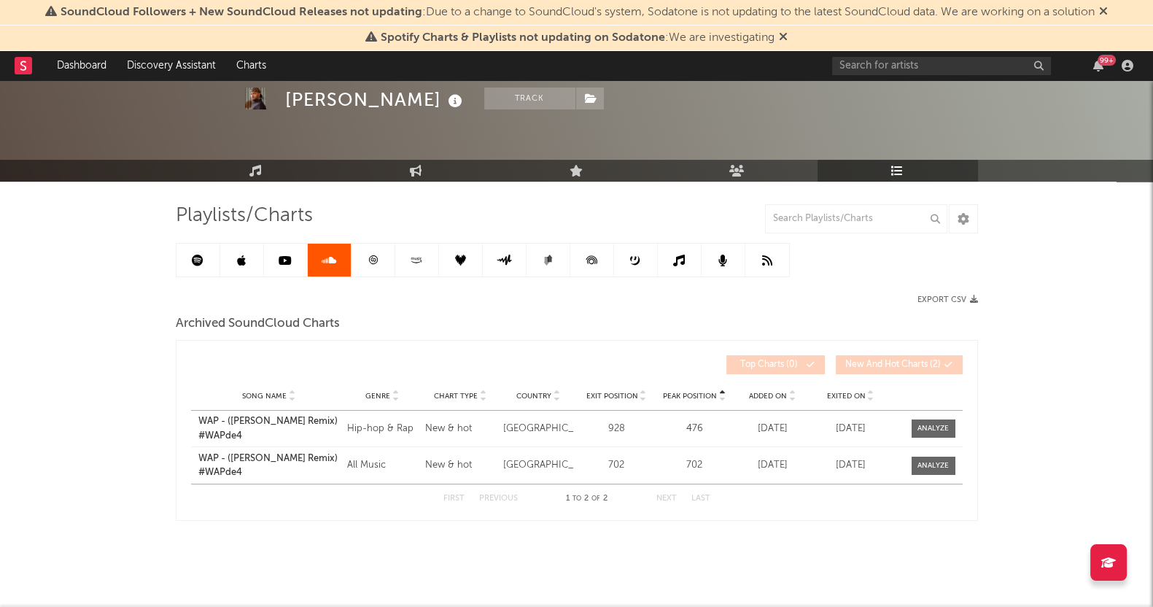
click at [366, 263] on link at bounding box center [373, 259] width 44 height 33
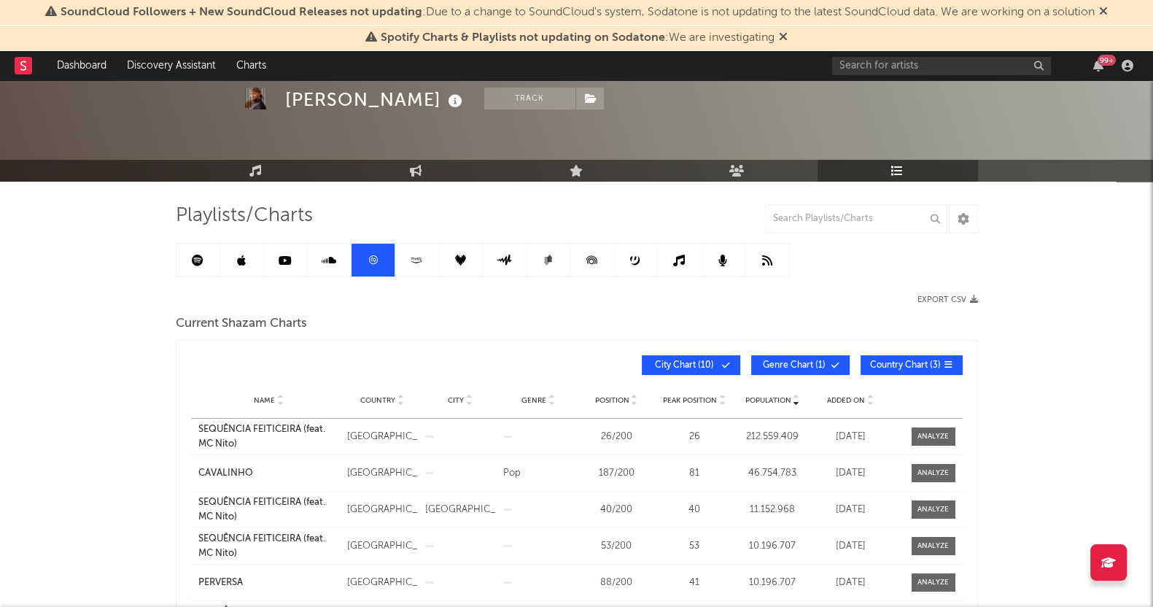
click at [429, 257] on link at bounding box center [417, 259] width 44 height 33
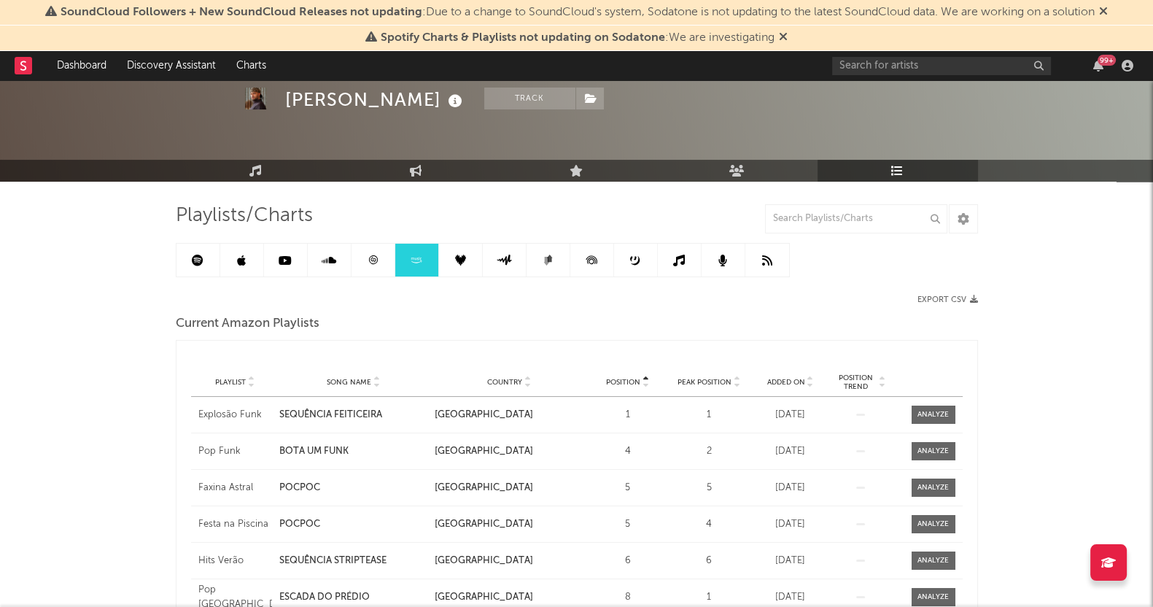
click at [456, 256] on icon at bounding box center [460, 259] width 11 height 11
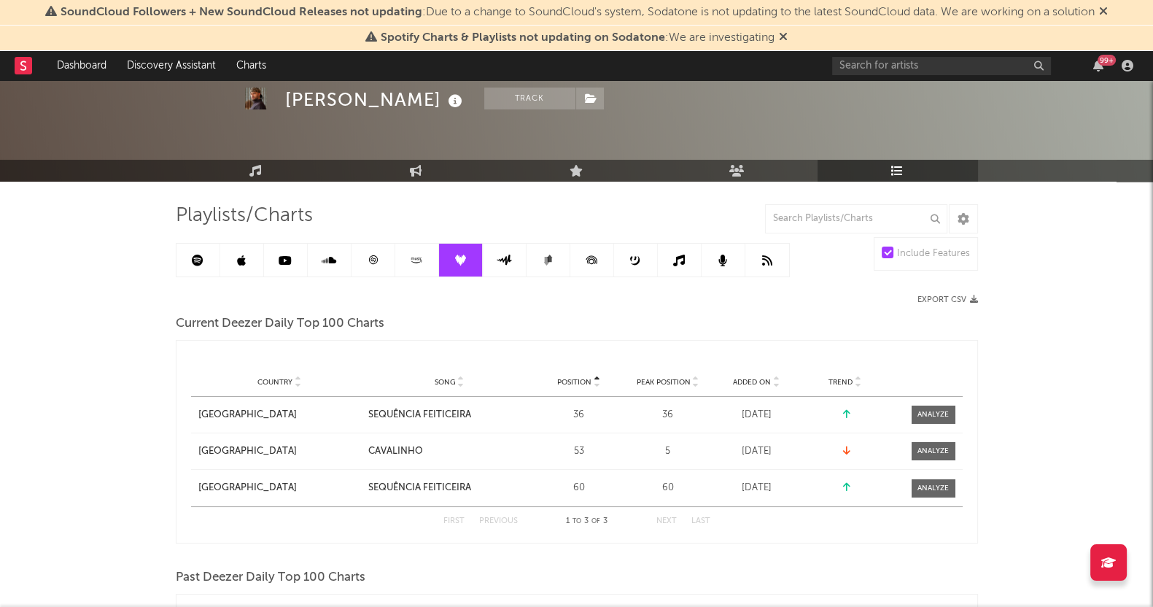
click at [489, 256] on link at bounding box center [505, 259] width 44 height 33
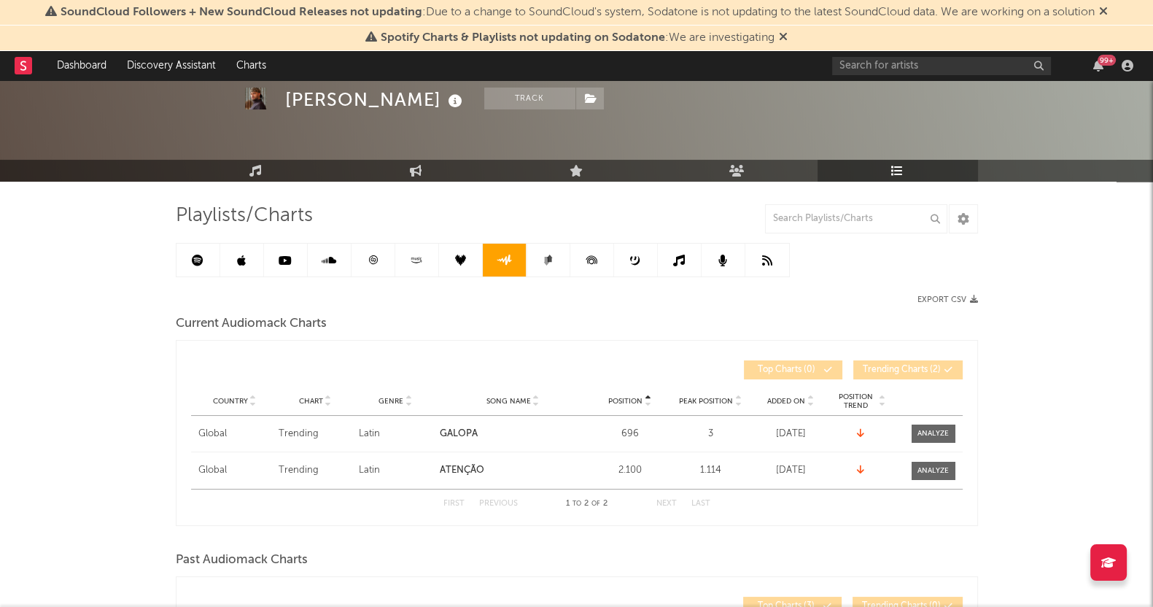
click at [528, 255] on link at bounding box center [548, 259] width 44 height 33
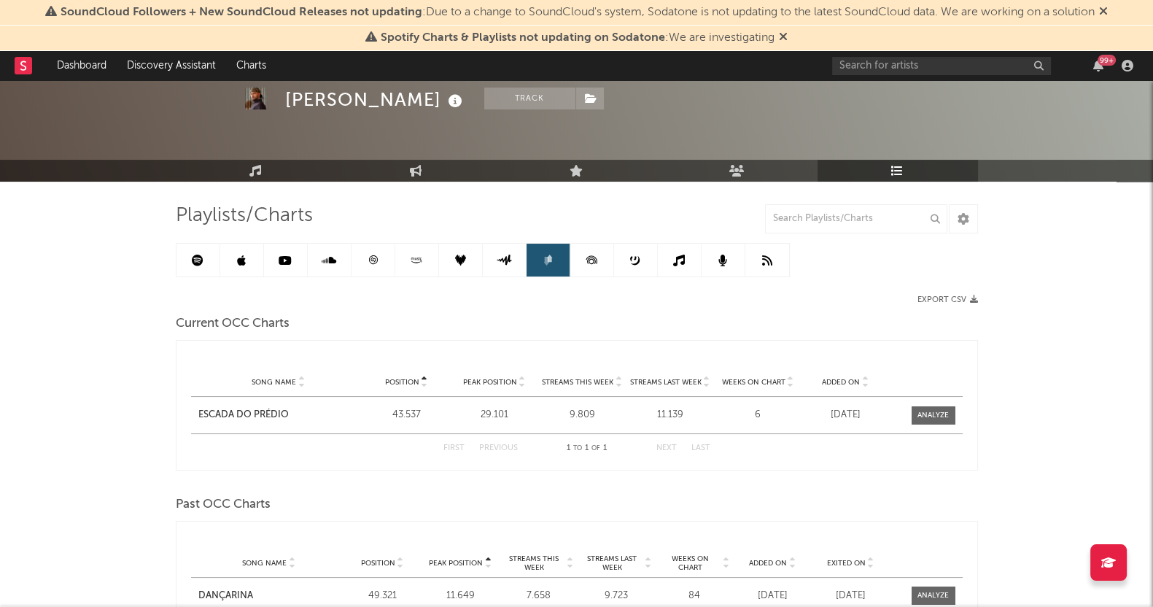
click at [572, 258] on link at bounding box center [592, 259] width 44 height 33
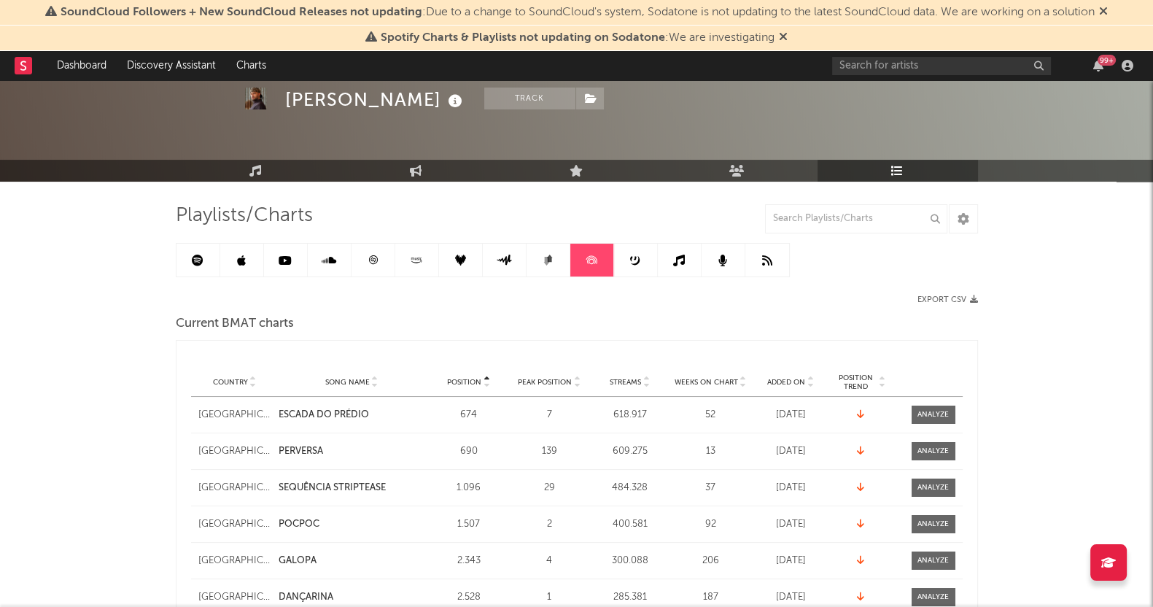
click at [603, 260] on icon at bounding box center [591, 259] width 33 height 33
click at [623, 260] on link at bounding box center [636, 259] width 44 height 33
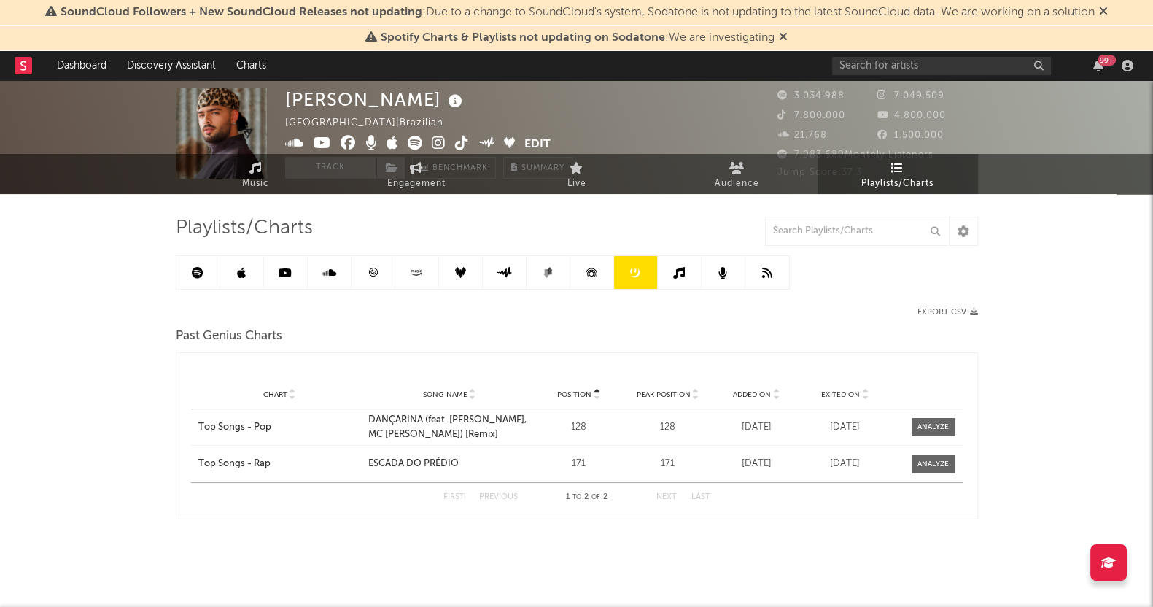
scroll to position [31, 0]
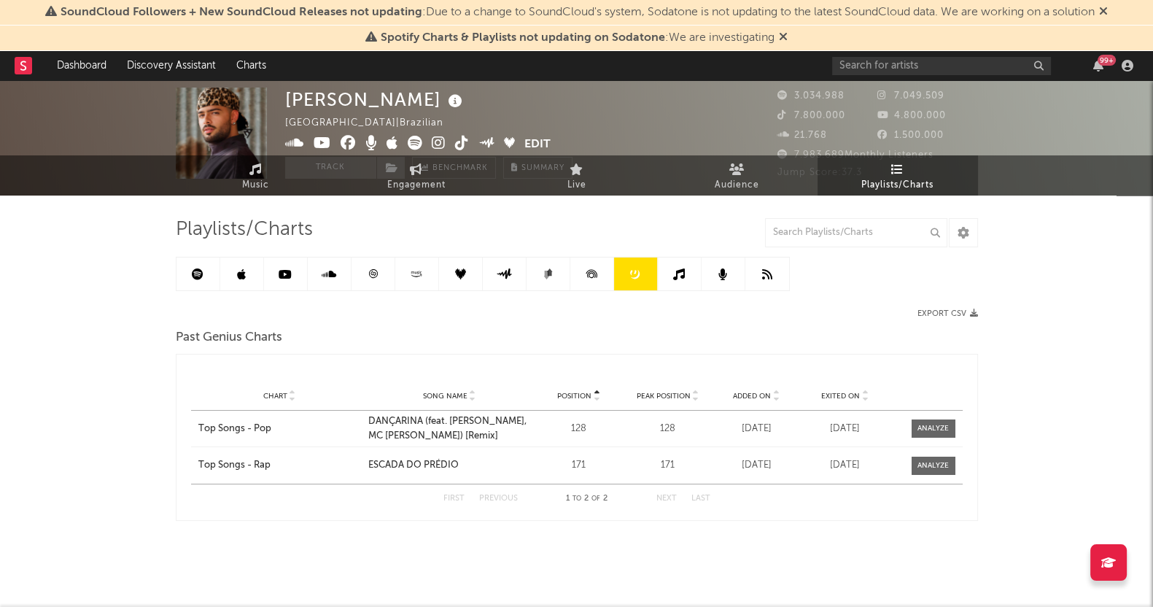
click at [652, 264] on link at bounding box center [636, 273] width 44 height 33
click at [688, 272] on link at bounding box center [680, 273] width 44 height 33
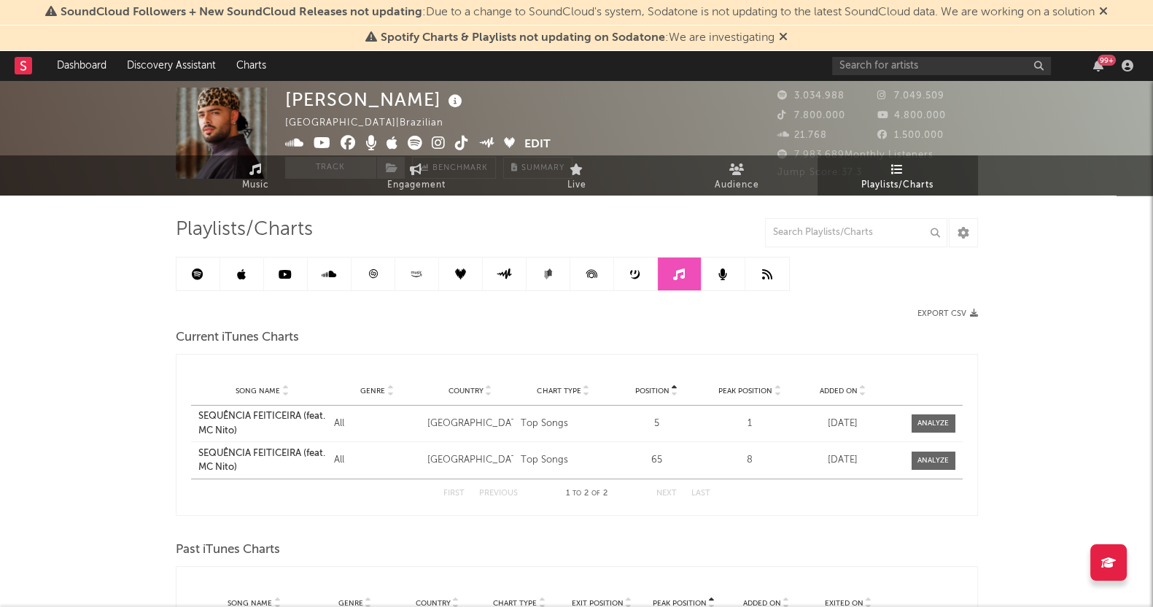
click at [712, 275] on link at bounding box center [723, 273] width 44 height 33
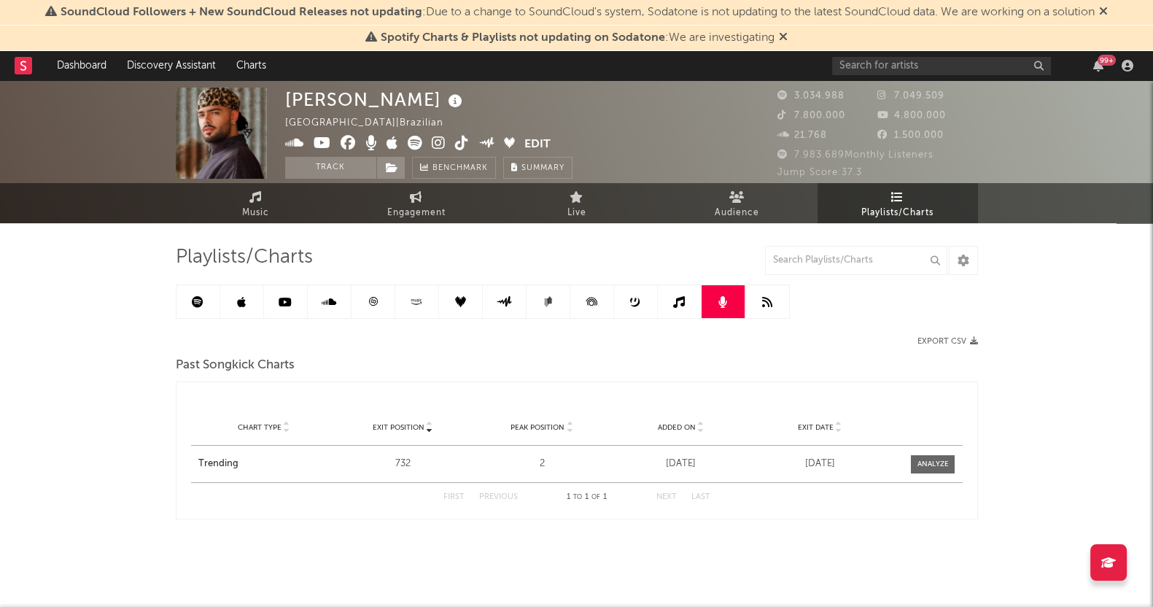
scroll to position [1, 0]
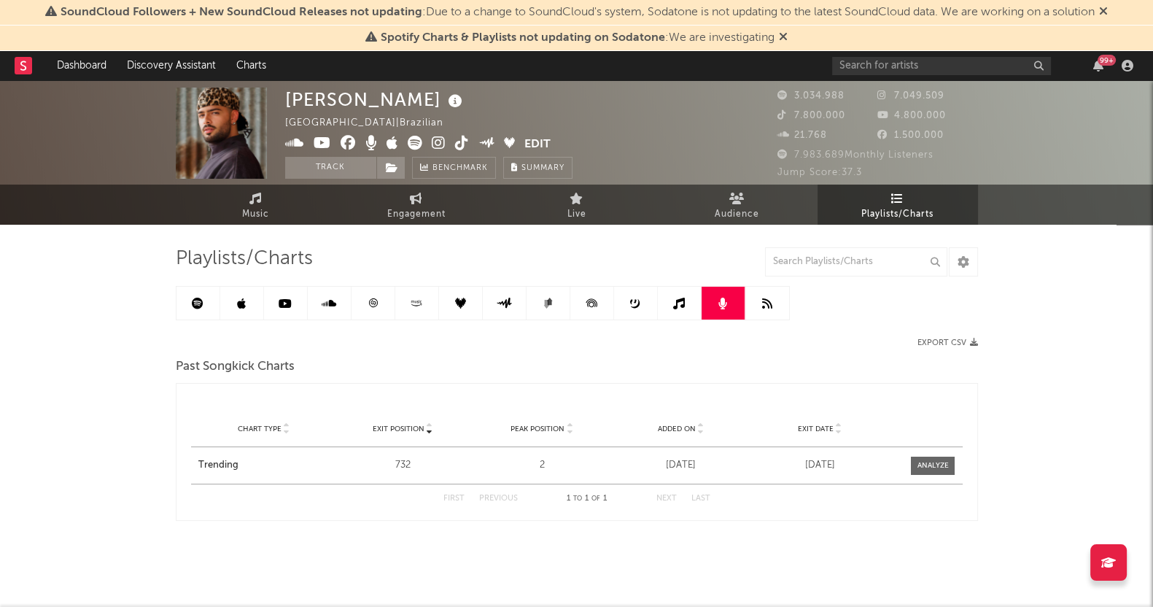
click at [683, 308] on icon at bounding box center [679, 303] width 12 height 12
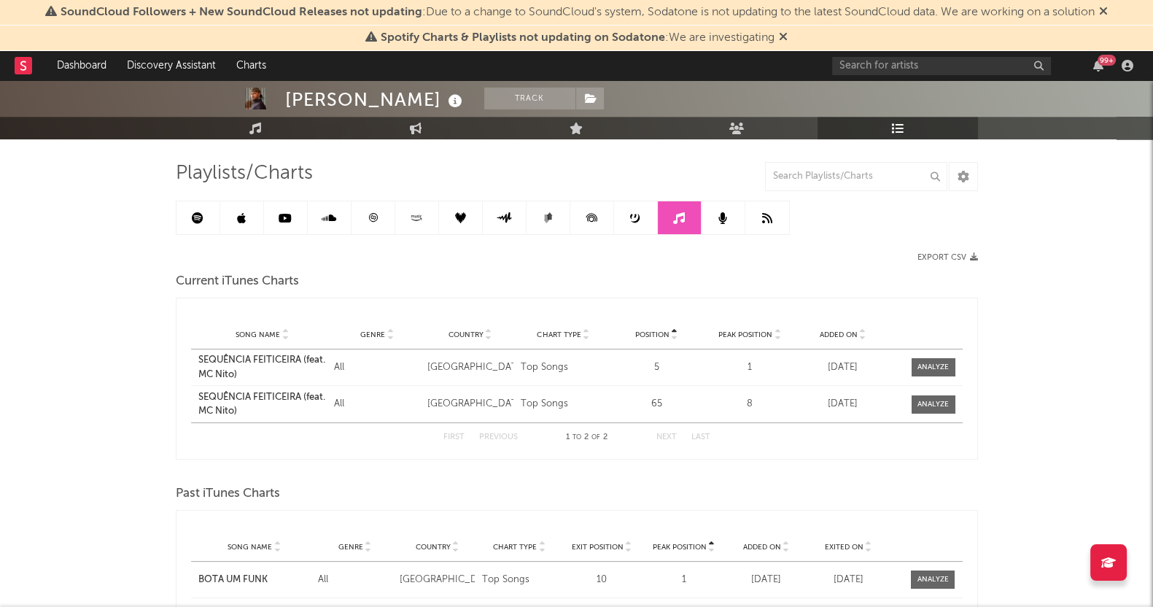
scroll to position [184, 0]
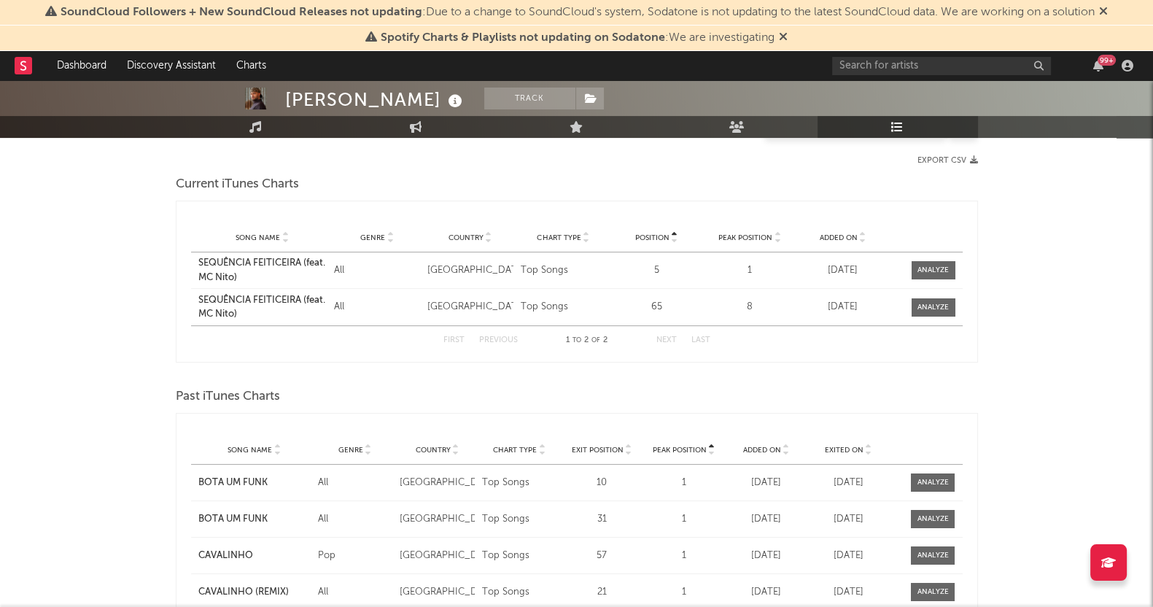
click at [0, 144] on div "[PERSON_NAME] Track [GEOGRAPHIC_DATA] | Brazilian Edit Track Benchmark Summary …" at bounding box center [576, 424] width 1153 height 1057
click at [0, 377] on div "[PERSON_NAME] Track [GEOGRAPHIC_DATA] | Brazilian Edit Track Benchmark Summary …" at bounding box center [576, 424] width 1153 height 1057
click at [0, 308] on div "[PERSON_NAME] Track [GEOGRAPHIC_DATA] | Brazilian Edit Track Benchmark Summary …" at bounding box center [576, 424] width 1153 height 1057
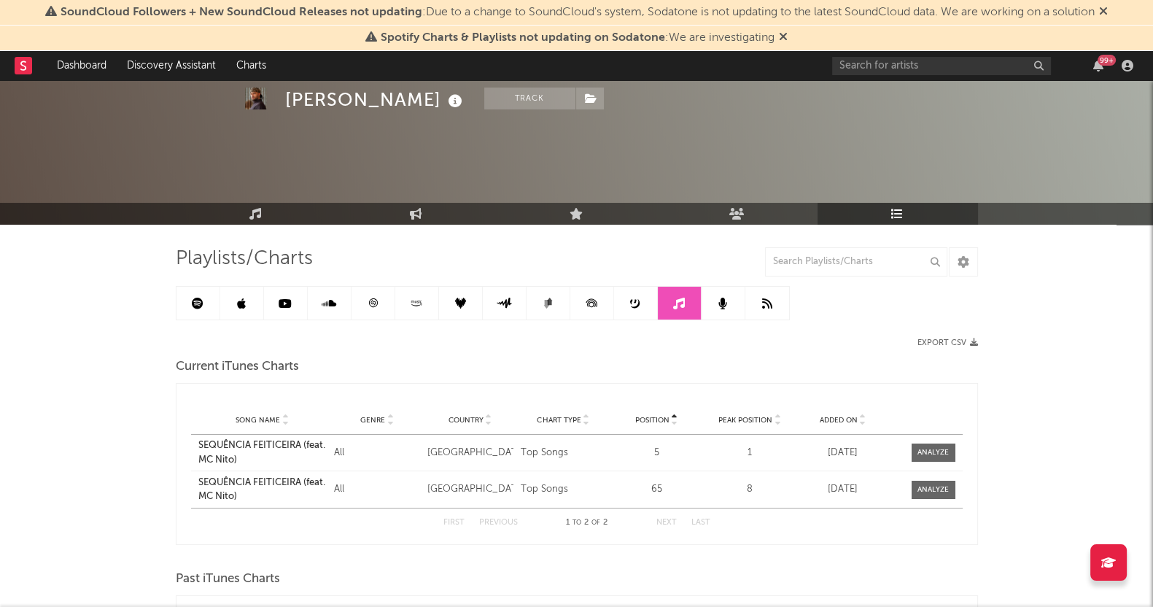
scroll to position [366, 0]
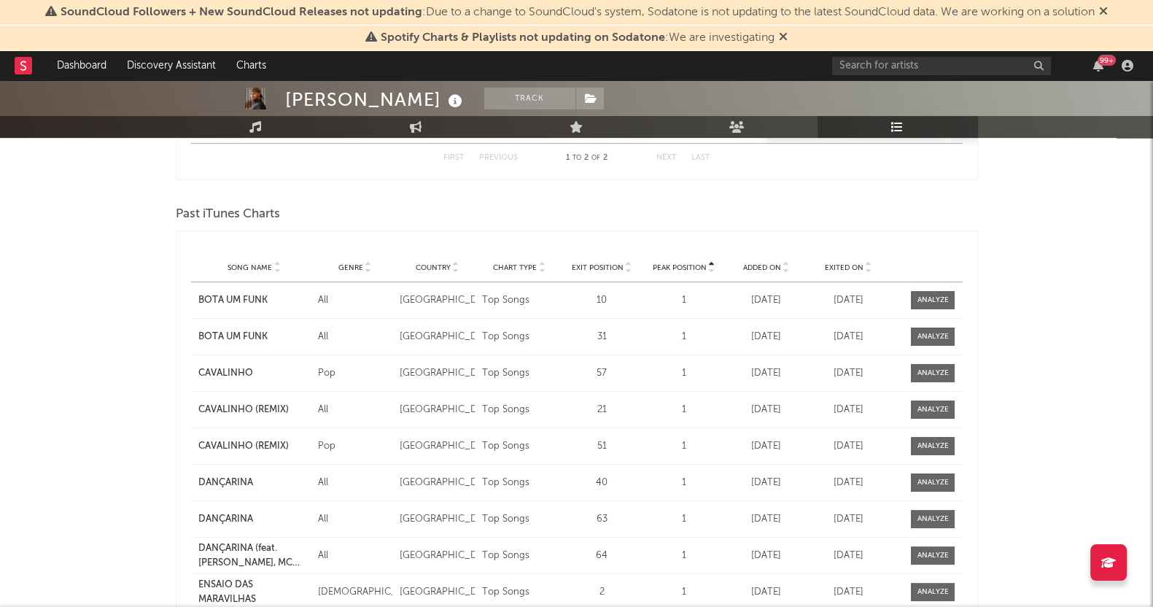
click at [825, 268] on span "Exited On" at bounding box center [843, 267] width 39 height 9
click at [0, 350] on div "[PERSON_NAME] Track [GEOGRAPHIC_DATA] | Brazilian Edit Track Benchmark Summary …" at bounding box center [576, 242] width 1153 height 1057
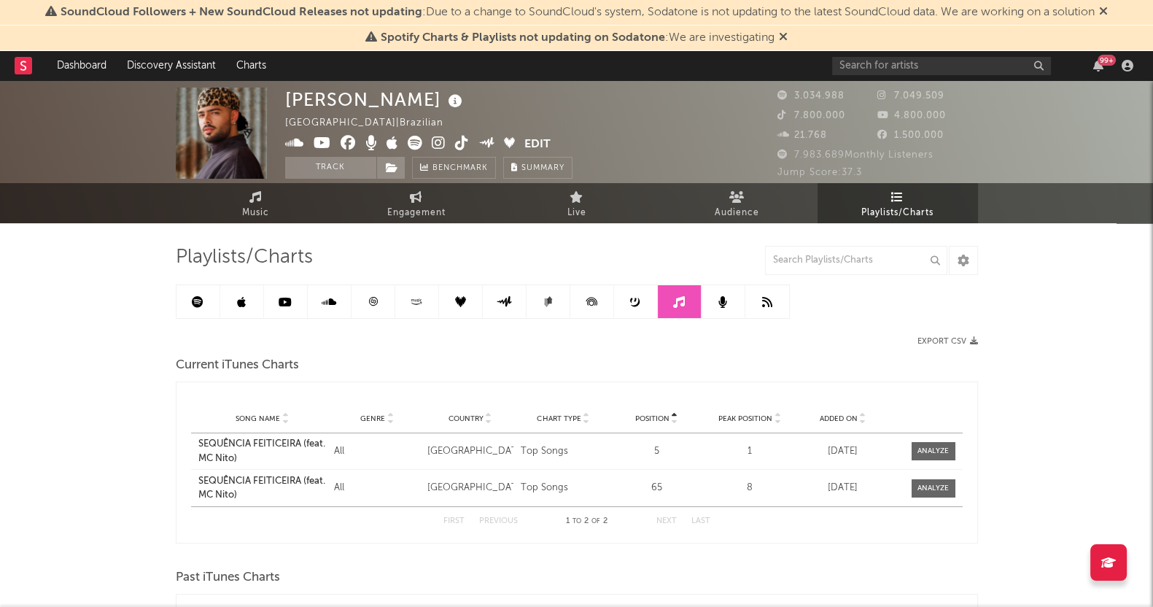
scroll to position [0, 0]
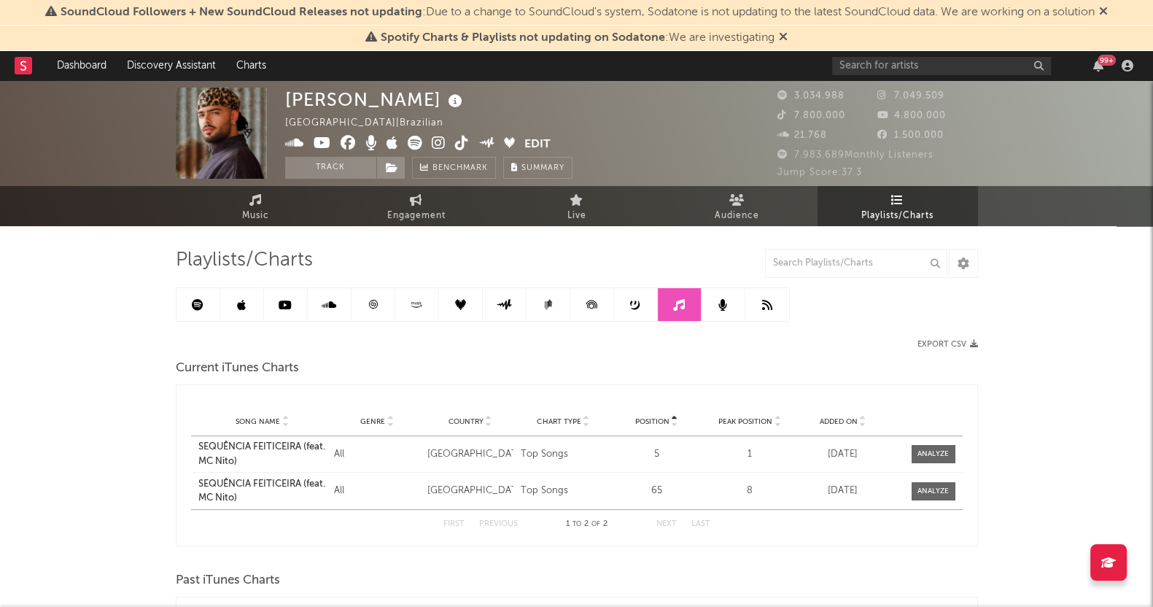
click at [193, 316] on link at bounding box center [198, 304] width 44 height 33
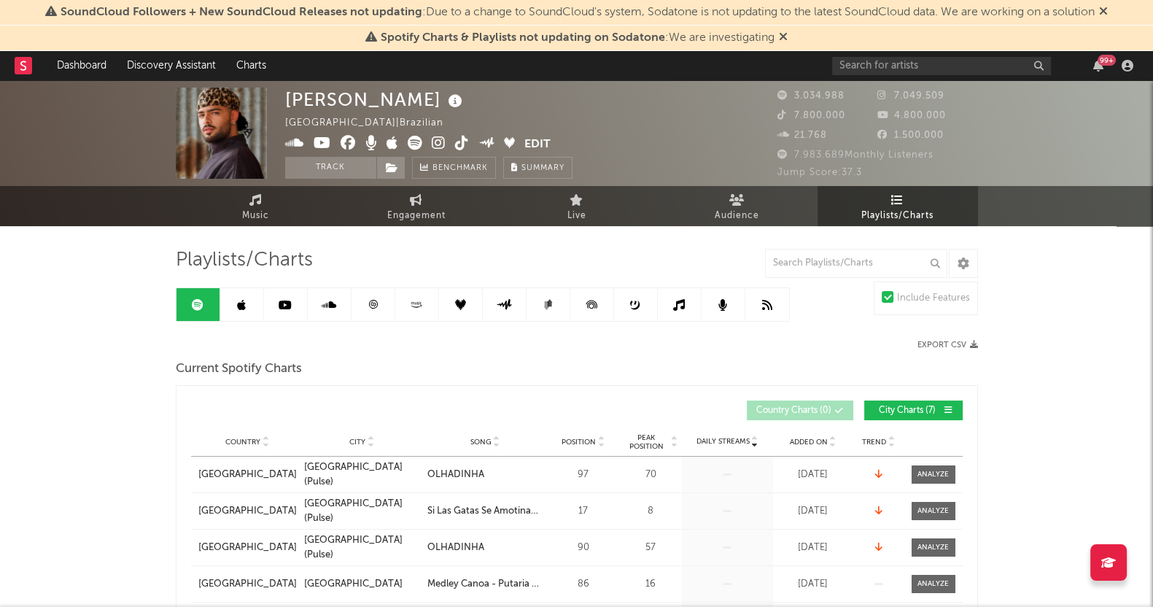
click at [197, 316] on link at bounding box center [198, 304] width 44 height 33
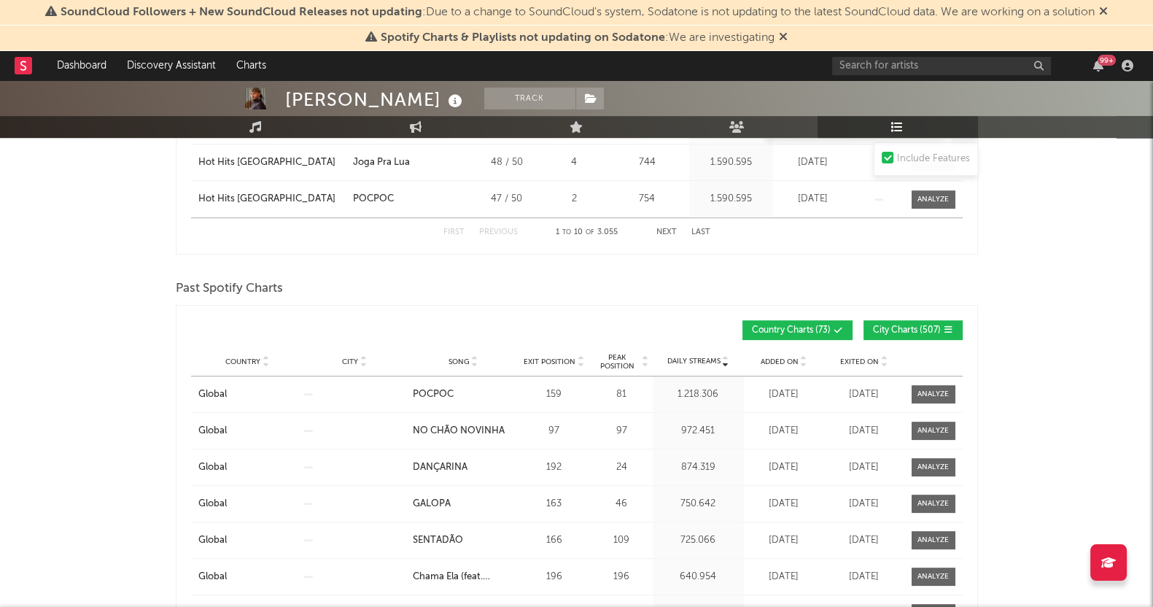
scroll to position [1093, 0]
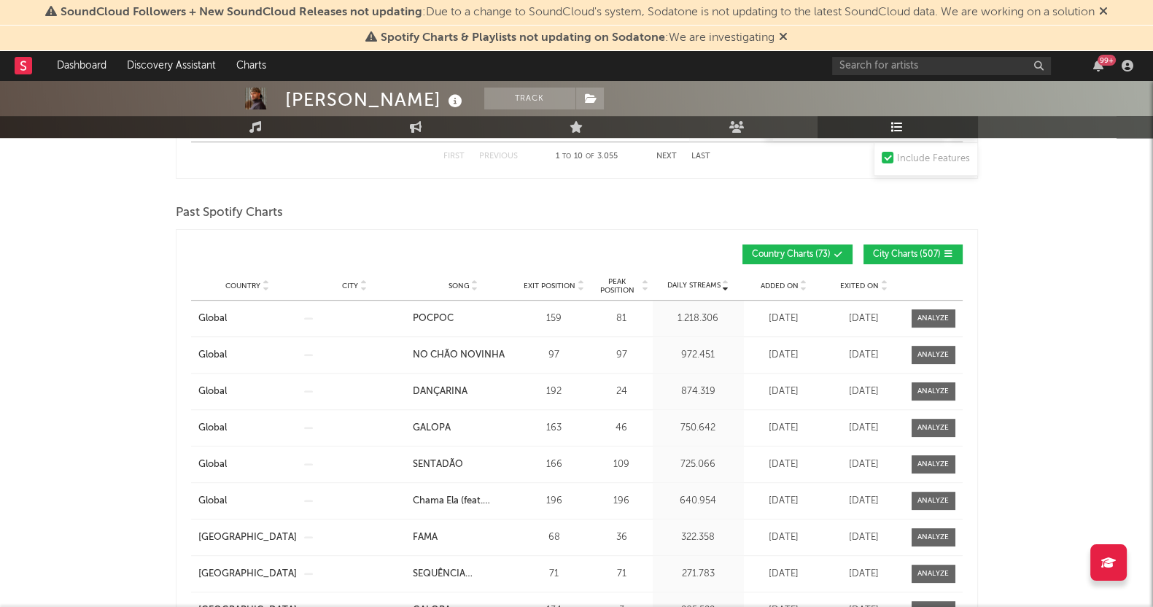
click at [857, 281] on span "Exited On" at bounding box center [859, 285] width 39 height 9
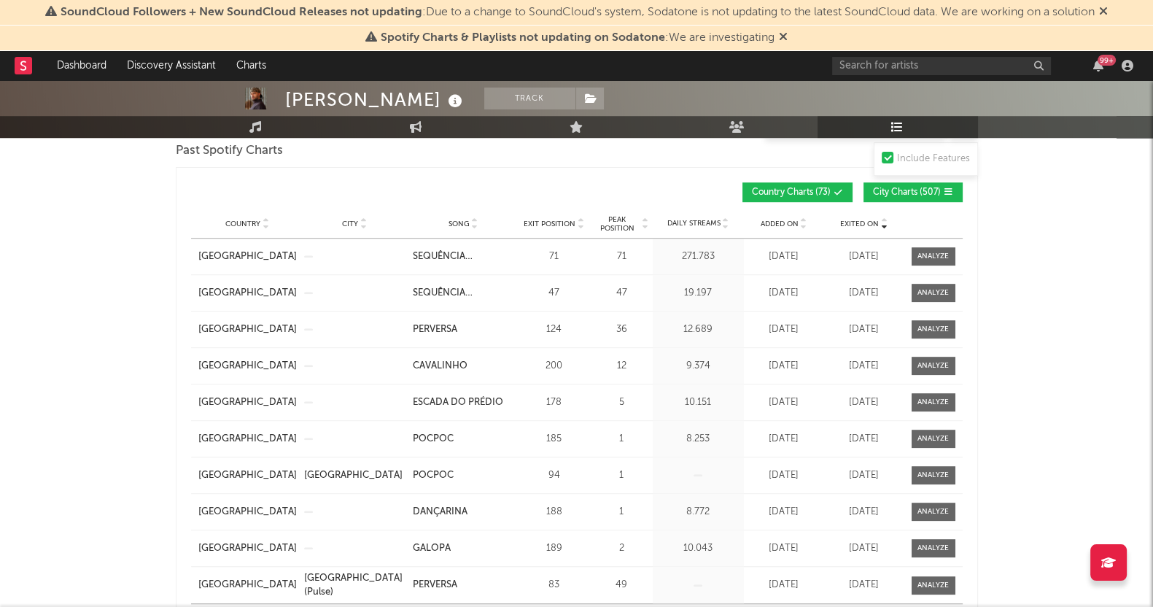
scroll to position [1184, 0]
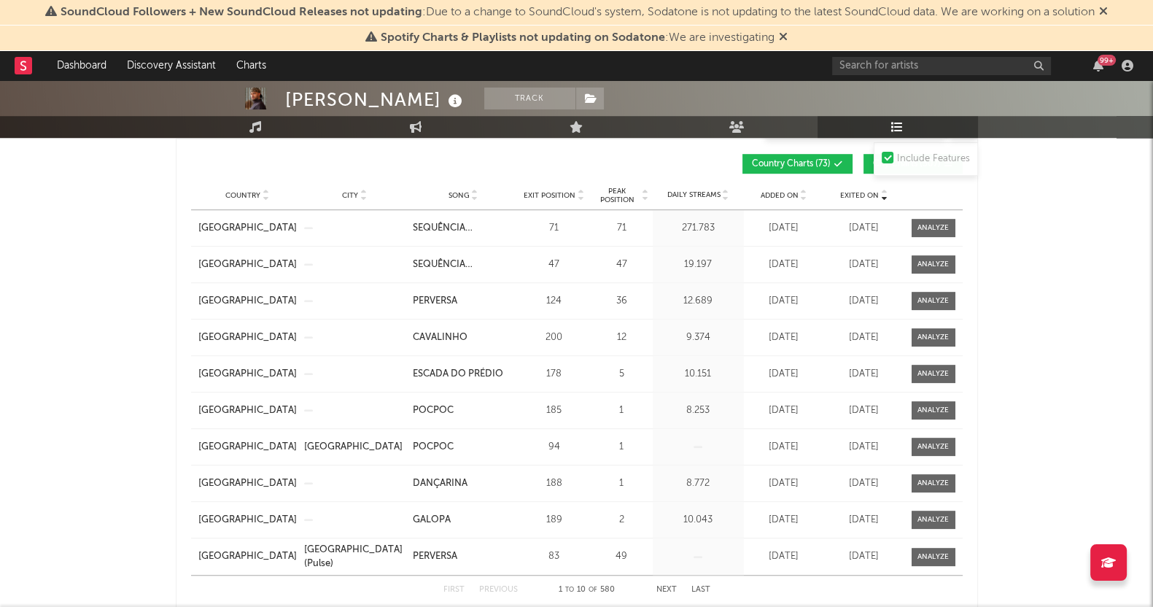
click at [0, 399] on div "[PERSON_NAME] Track [GEOGRAPHIC_DATA] | Brazilian Edit Track Benchmark Summary …" at bounding box center [576, 311] width 1153 height 2830
